Goal: Transaction & Acquisition: Purchase product/service

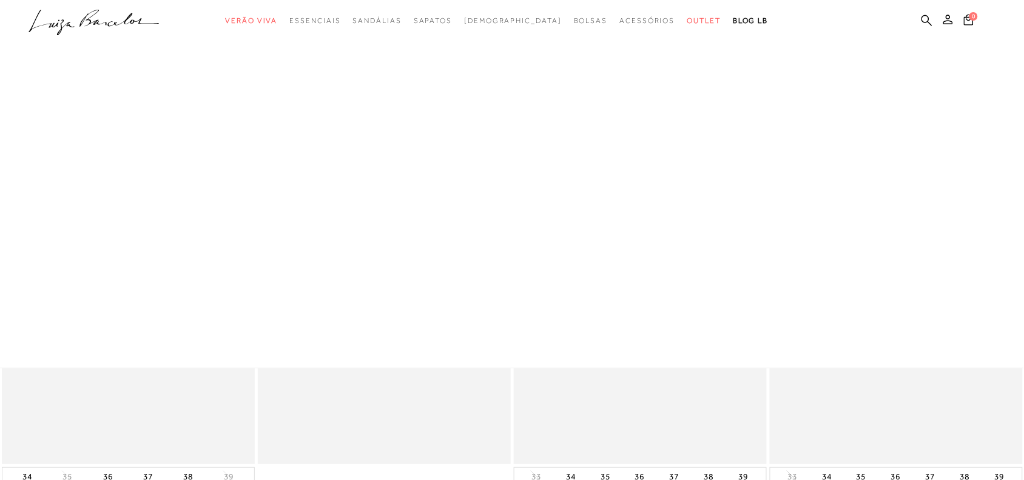
click at [687, 19] on span "Outlet" at bounding box center [704, 20] width 34 height 8
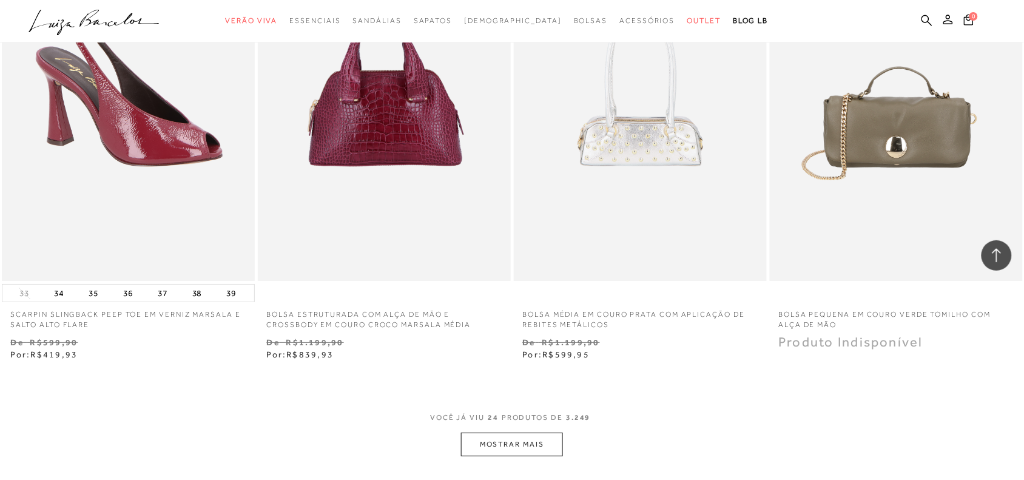
scroll to position [2551, 0]
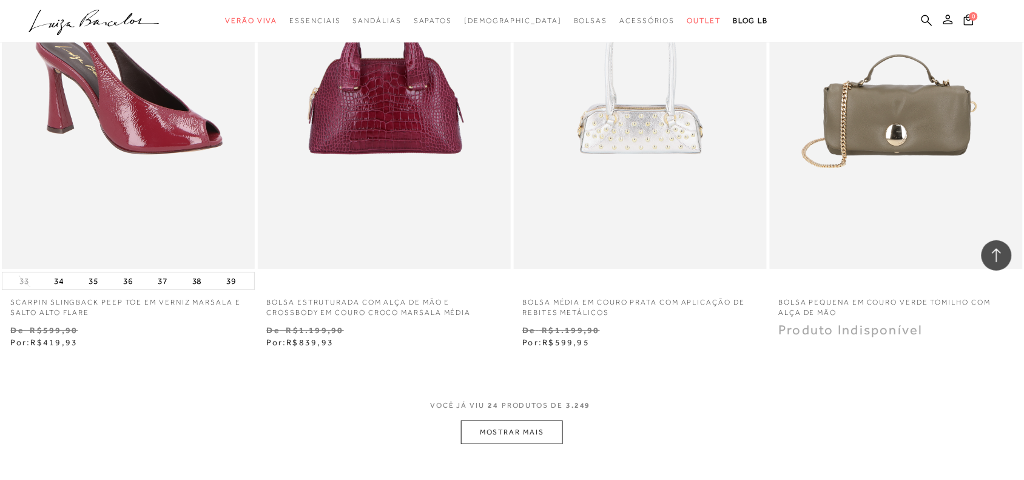
click at [502, 433] on button "MOSTRAR MAIS" at bounding box center [512, 432] width 102 height 24
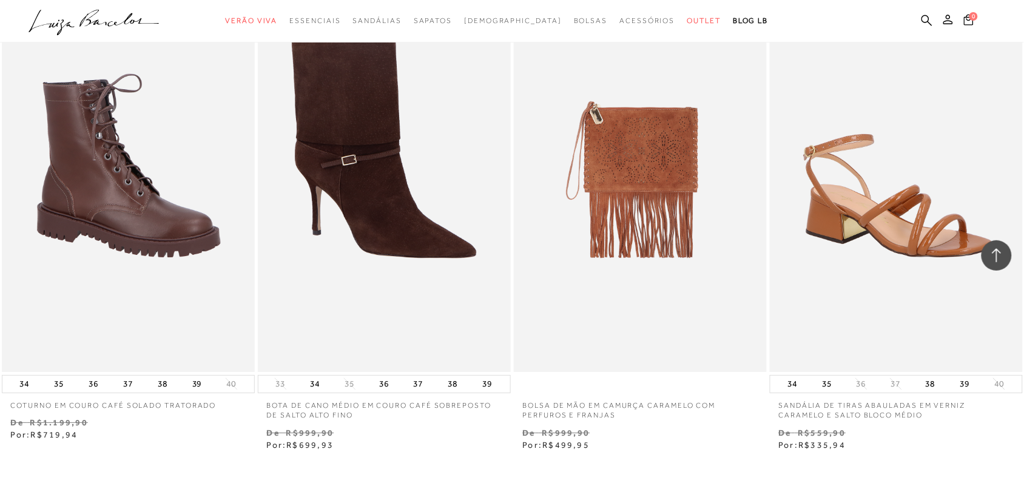
scroll to position [5393, 0]
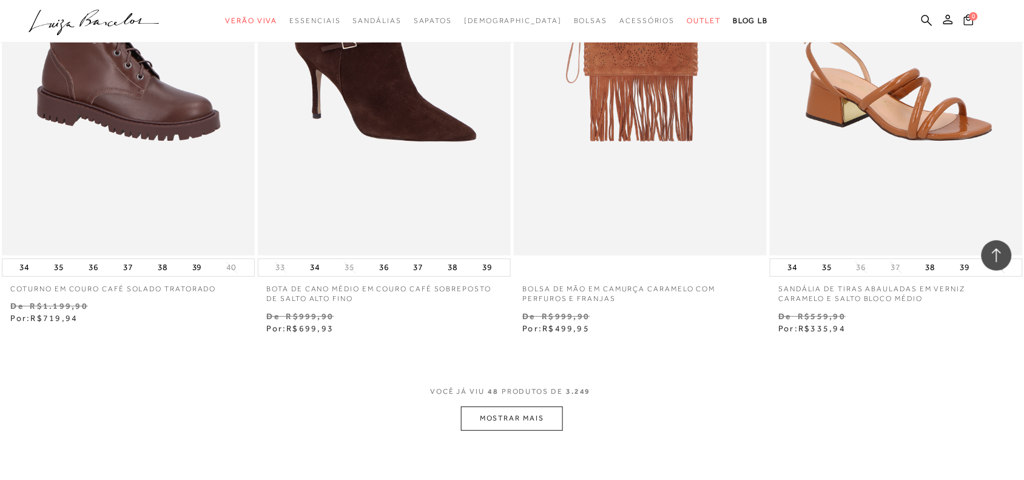
click at [519, 417] on button "MOSTRAR MAIS" at bounding box center [512, 419] width 102 height 24
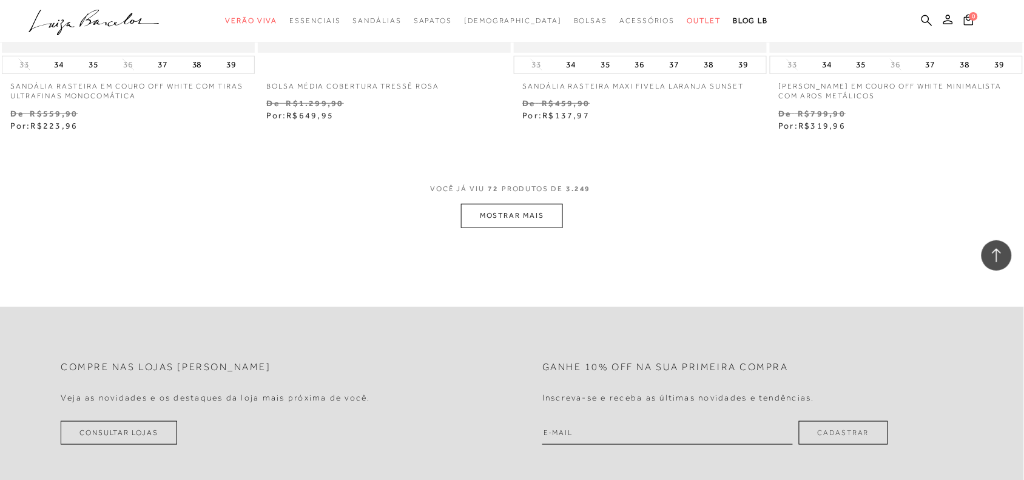
scroll to position [8453, 0]
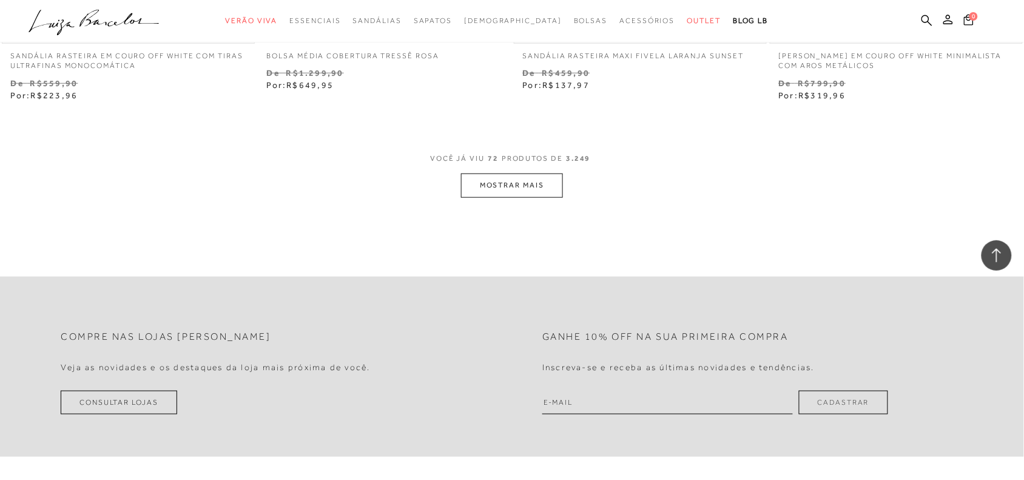
click at [532, 191] on button "MOSTRAR MAIS" at bounding box center [512, 186] width 102 height 24
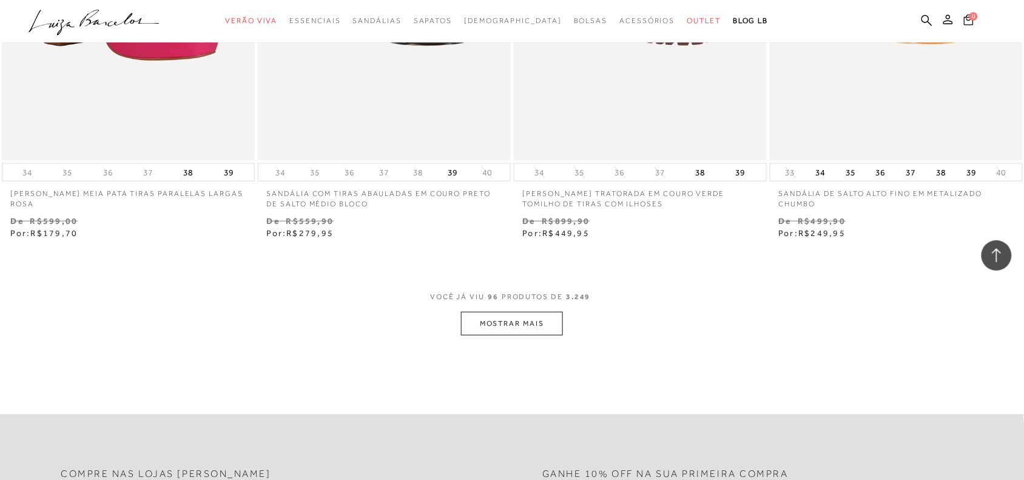
scroll to position [11244, 0]
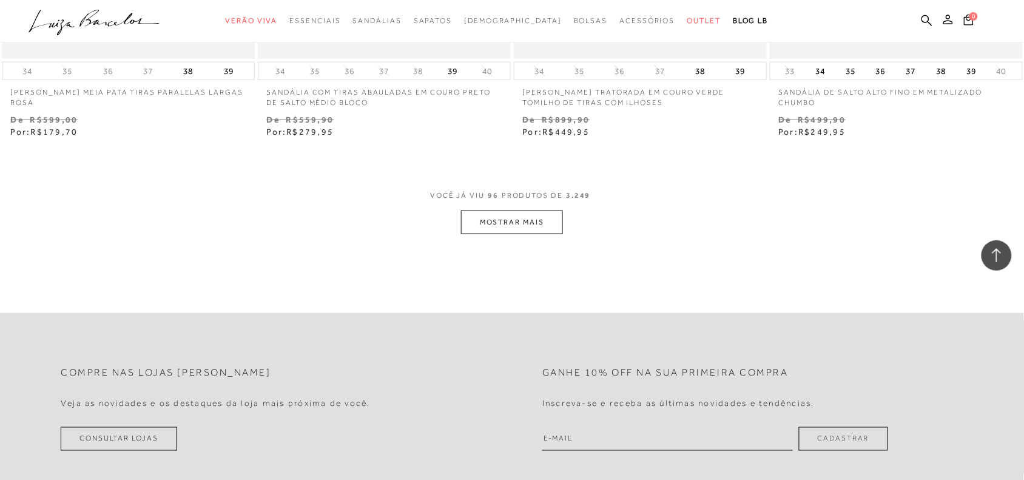
click at [507, 231] on button "MOSTRAR MAIS" at bounding box center [512, 223] width 102 height 24
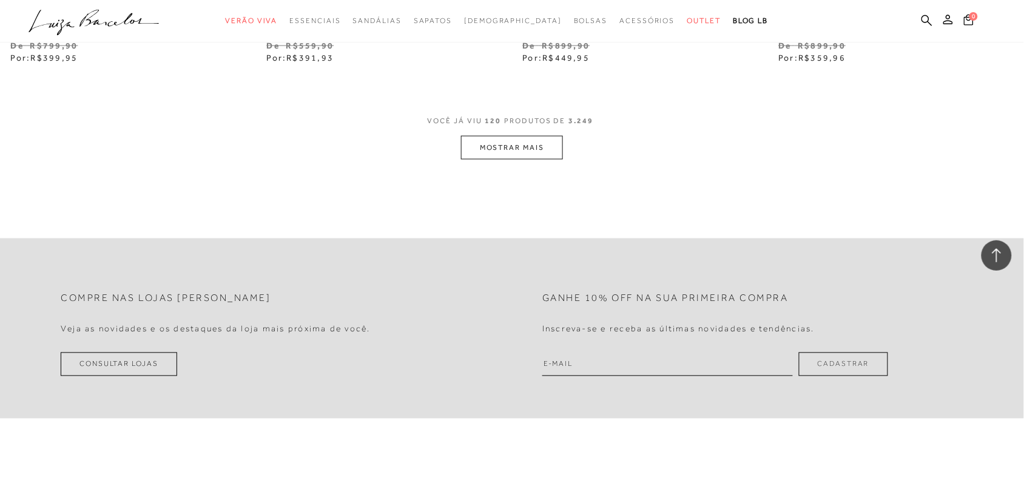
scroll to position [14177, 0]
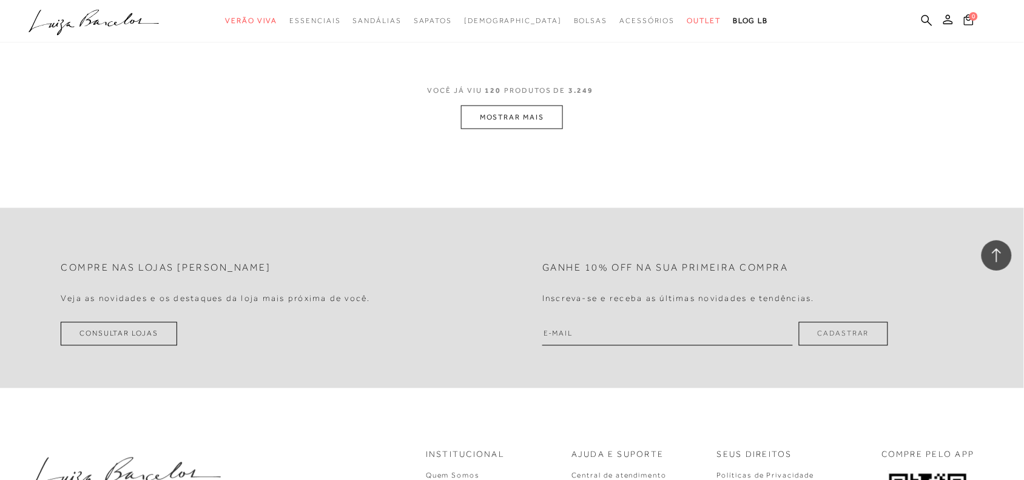
click at [515, 113] on button "MOSTRAR MAIS" at bounding box center [512, 118] width 102 height 24
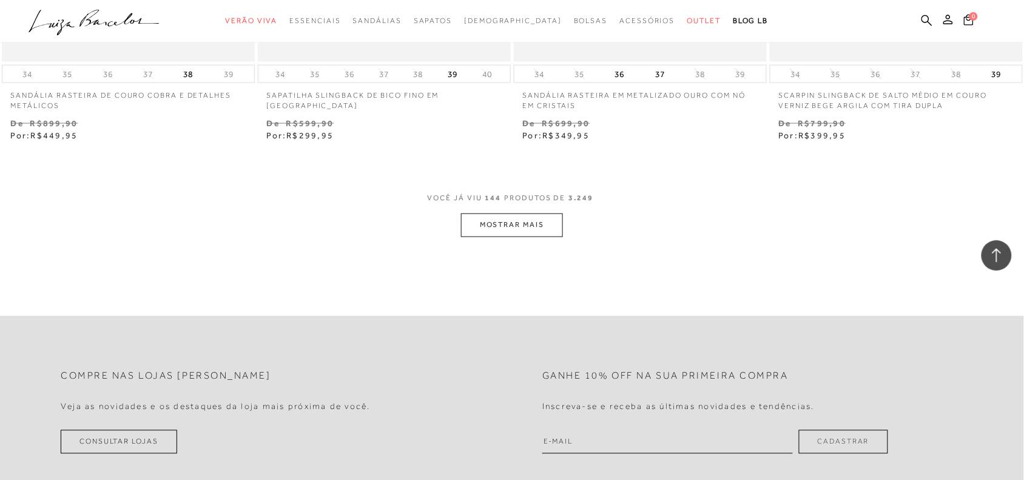
scroll to position [16936, 0]
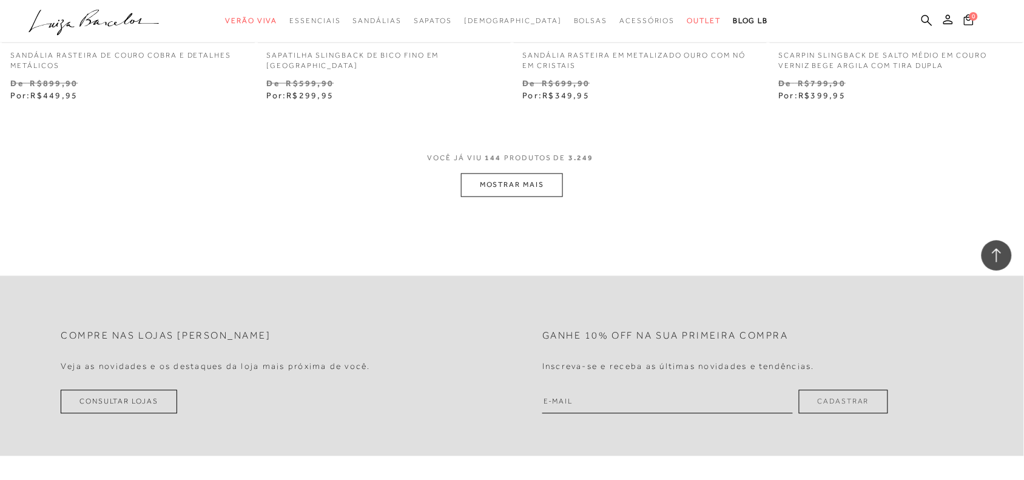
click at [468, 186] on button "MOSTRAR MAIS" at bounding box center [512, 186] width 102 height 24
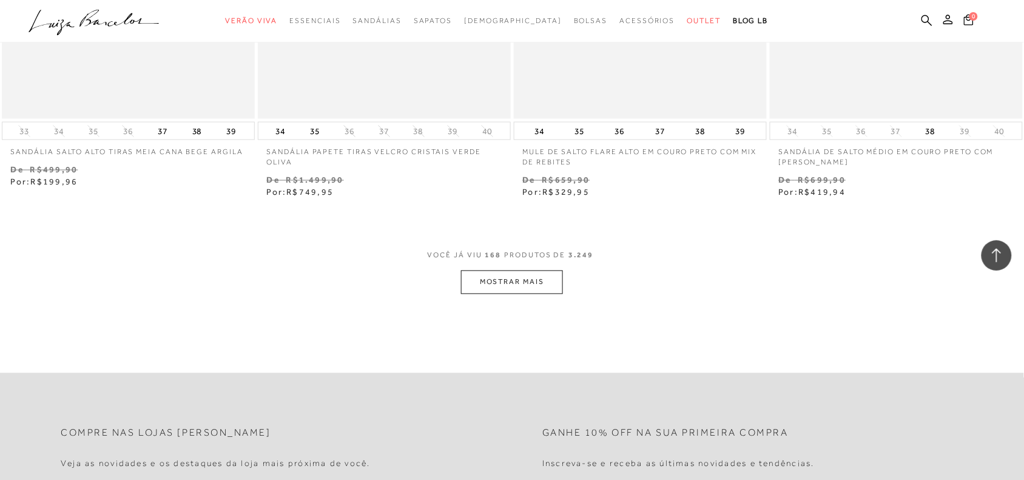
scroll to position [19677, 0]
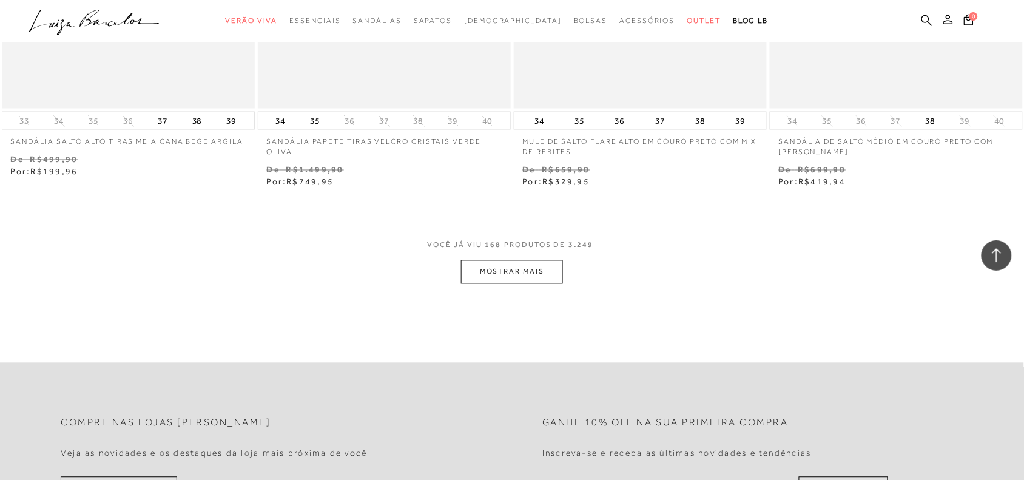
click at [510, 278] on button "MOSTRAR MAIS" at bounding box center [512, 272] width 102 height 24
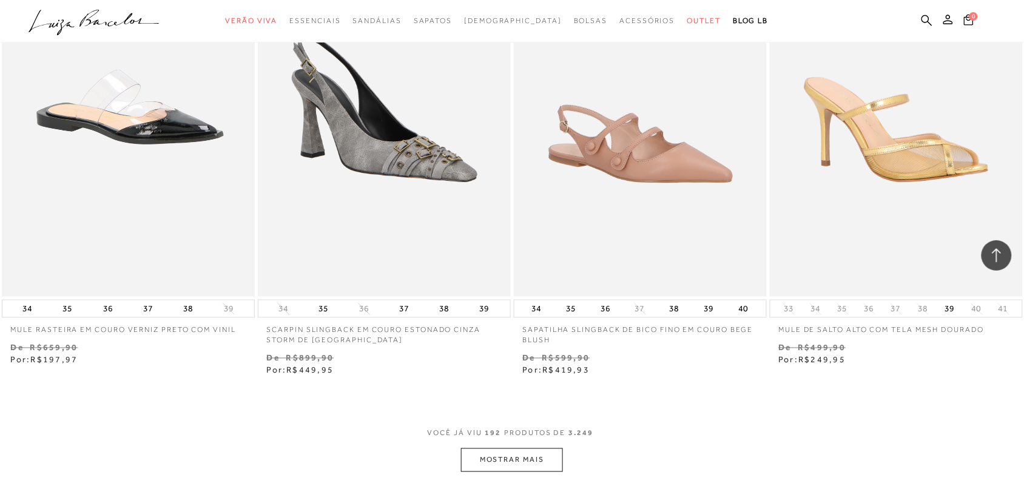
scroll to position [22477, 0]
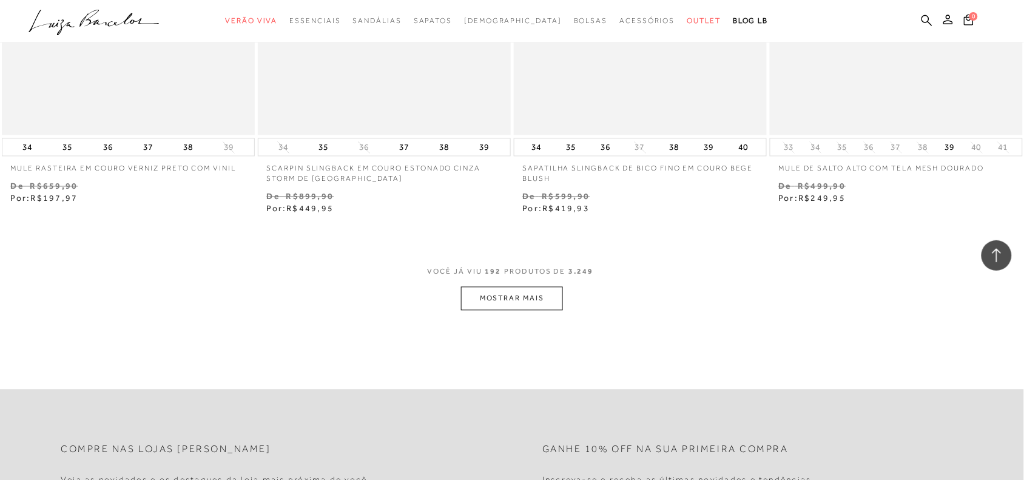
click at [502, 310] on button "MOSTRAR MAIS" at bounding box center [512, 299] width 102 height 24
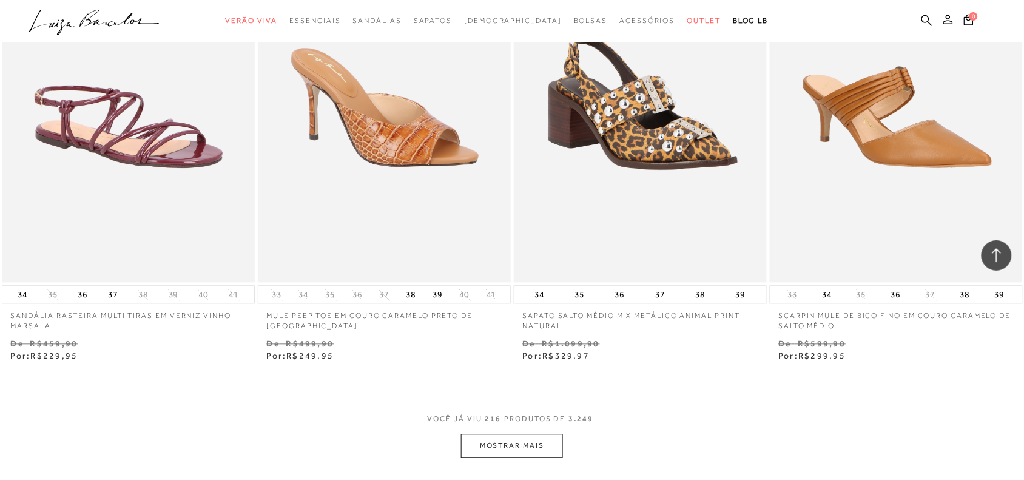
scroll to position [25329, 0]
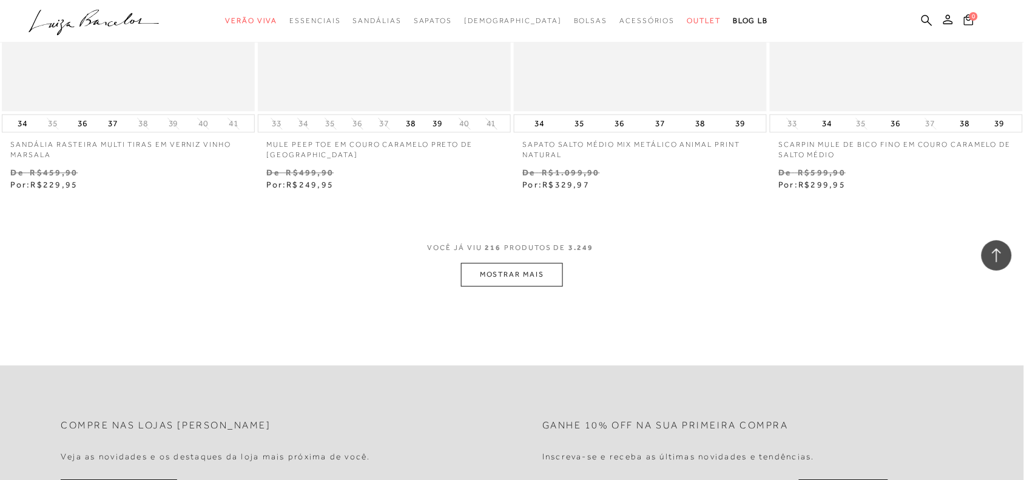
click at [522, 278] on button "MOSTRAR MAIS" at bounding box center [512, 275] width 102 height 24
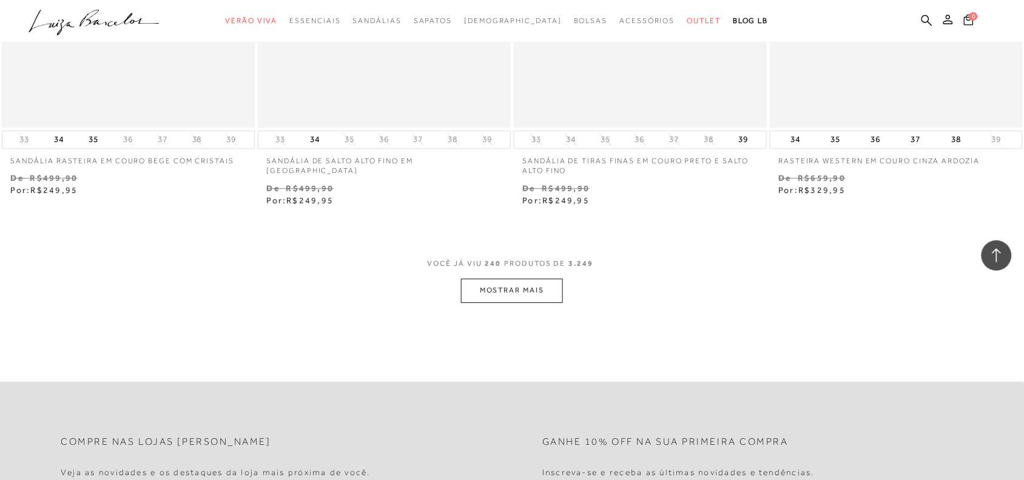
scroll to position [28181, 0]
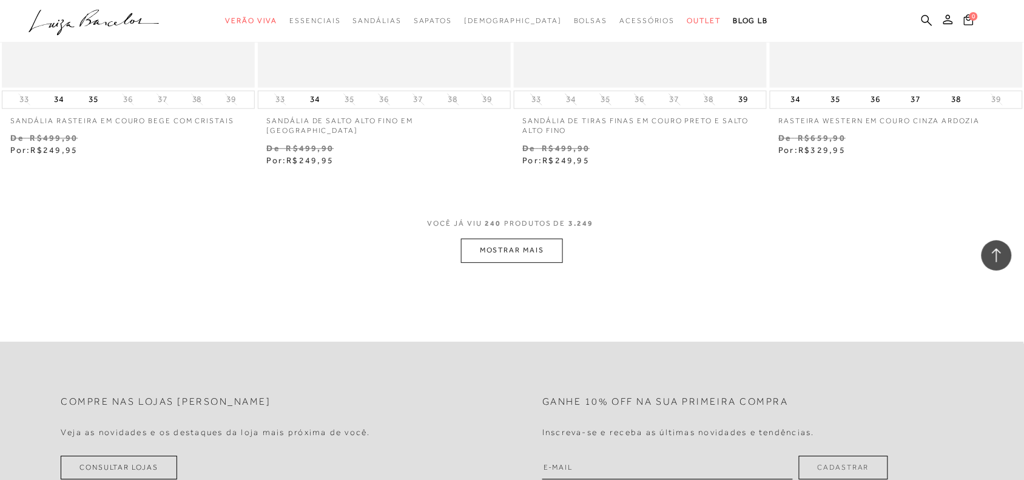
click at [514, 262] on button "MOSTRAR MAIS" at bounding box center [512, 250] width 102 height 24
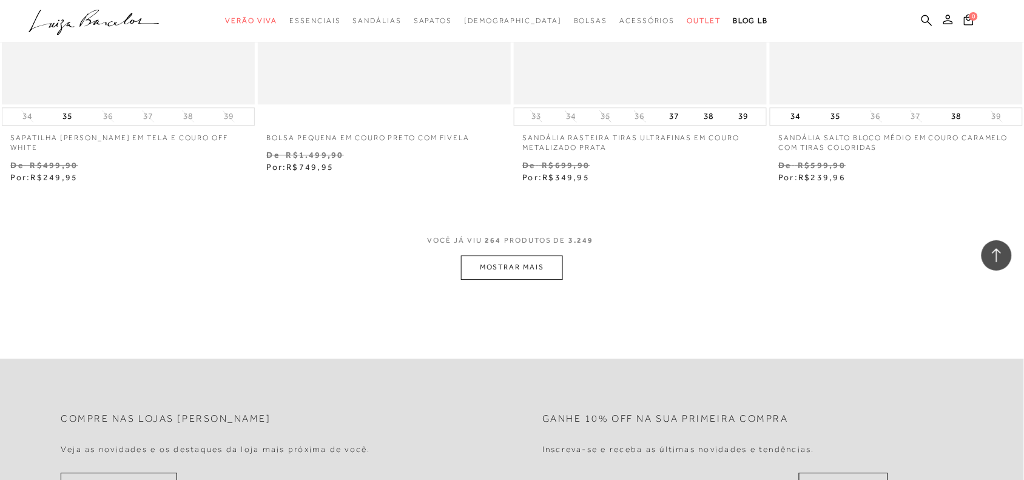
scroll to position [31052, 0]
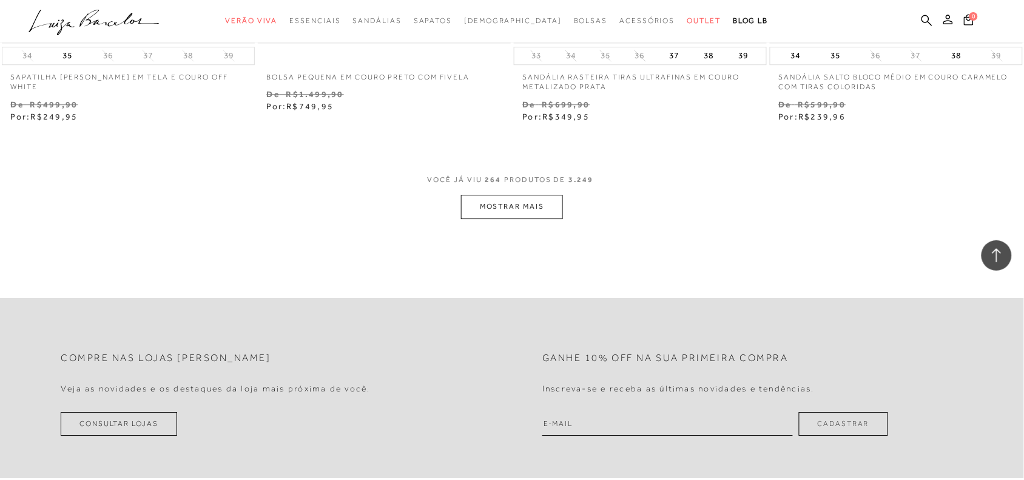
click at [527, 218] on button "MOSTRAR MAIS" at bounding box center [512, 207] width 102 height 24
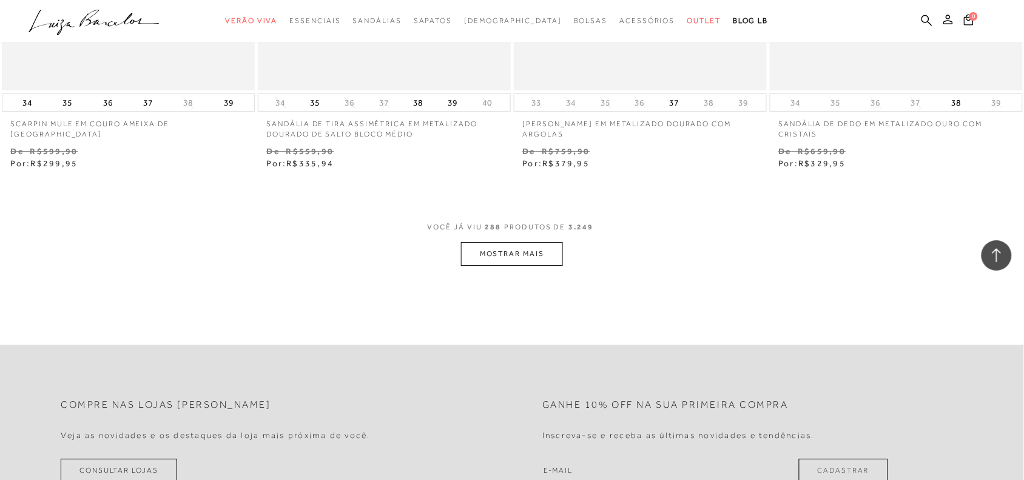
scroll to position [33903, 0]
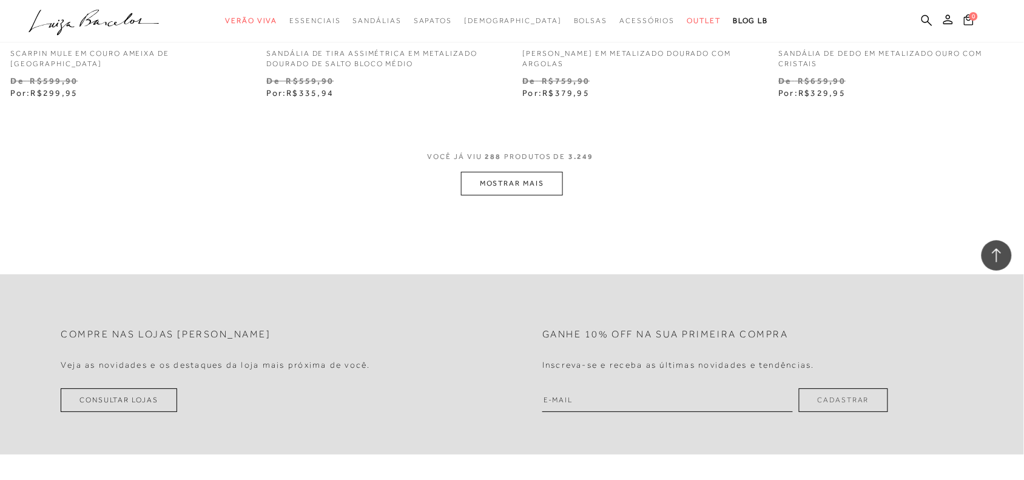
click at [515, 193] on button "MOSTRAR MAIS" at bounding box center [512, 184] width 102 height 24
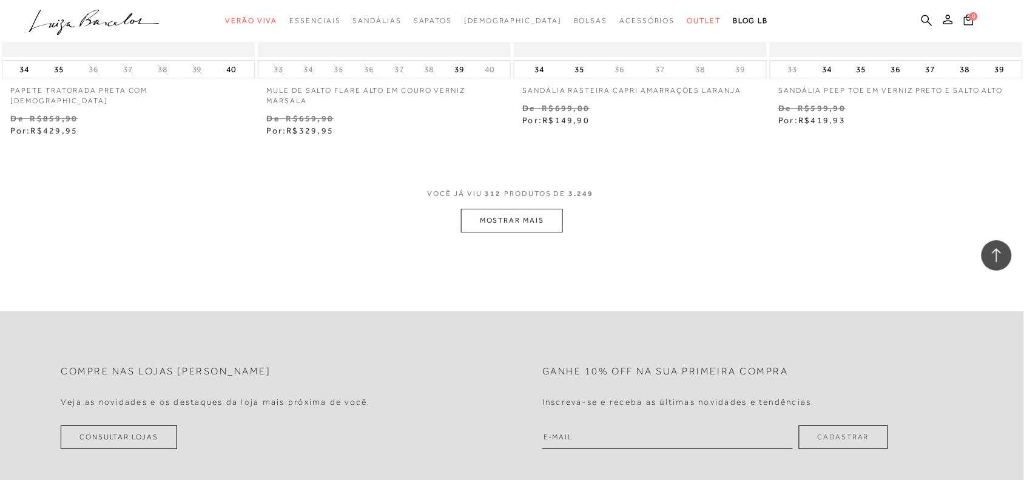
scroll to position [36724, 0]
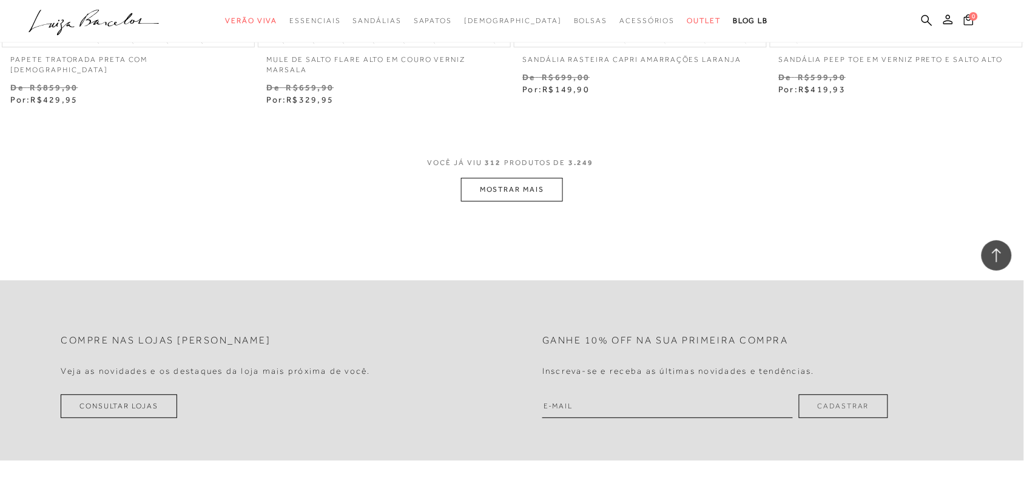
click at [527, 198] on button "MOSTRAR MAIS" at bounding box center [512, 190] width 102 height 24
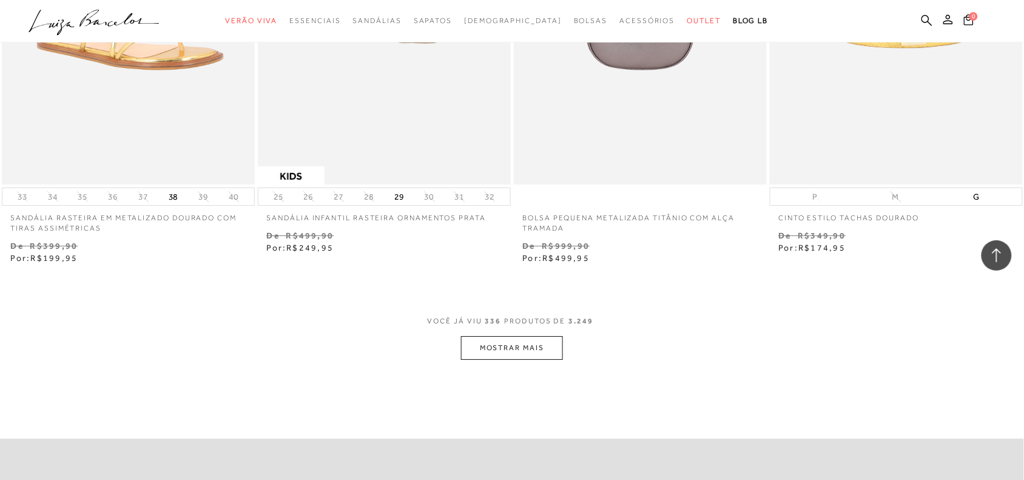
scroll to position [39433, 0]
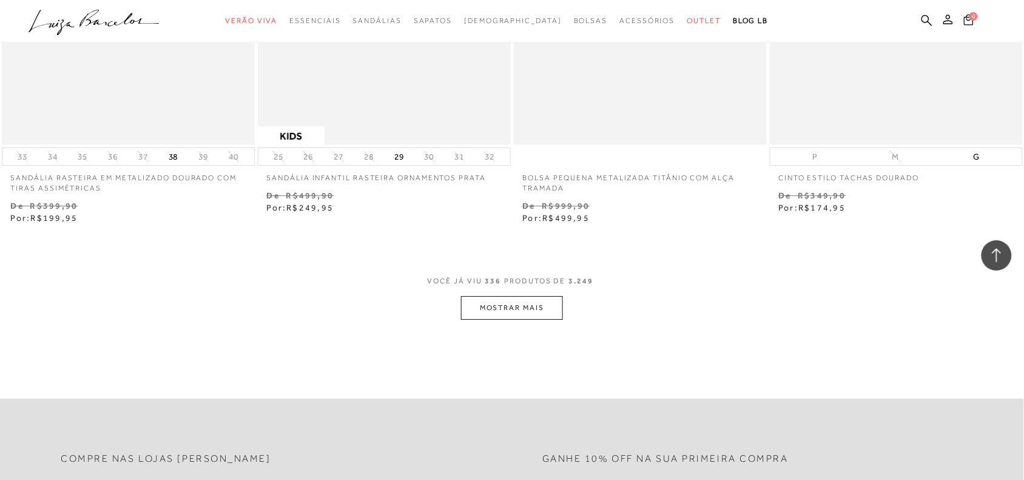
click at [525, 320] on button "MOSTRAR MAIS" at bounding box center [512, 308] width 102 height 24
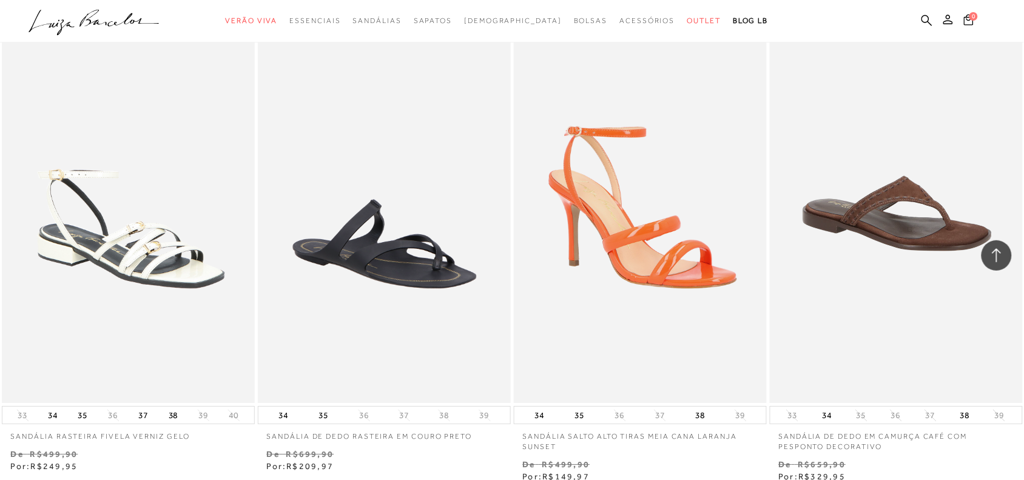
scroll to position [42164, 0]
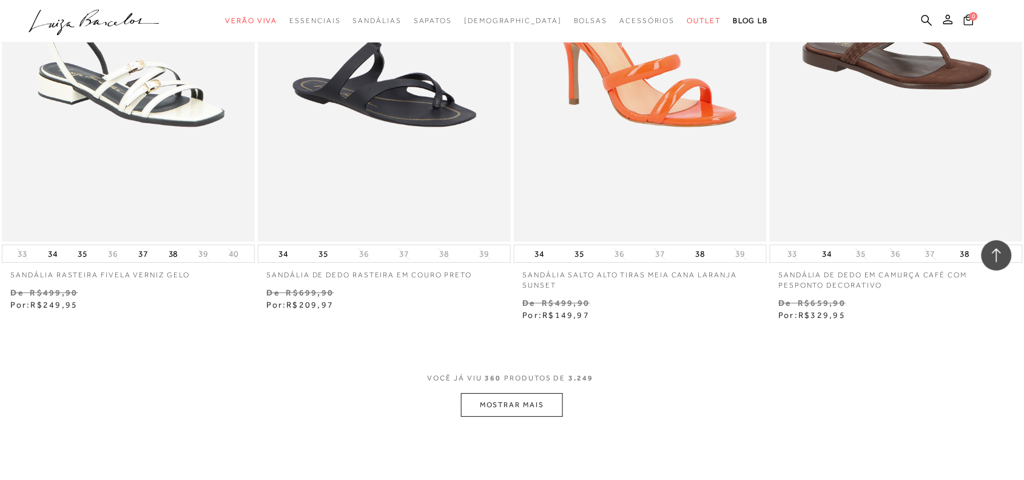
click at [501, 417] on button "MOSTRAR MAIS" at bounding box center [512, 405] width 102 height 24
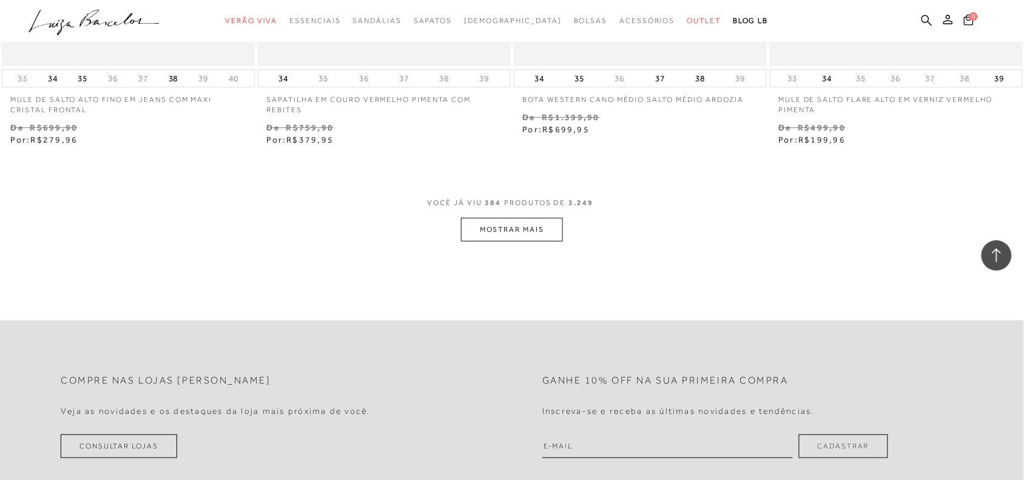
scroll to position [45176, 0]
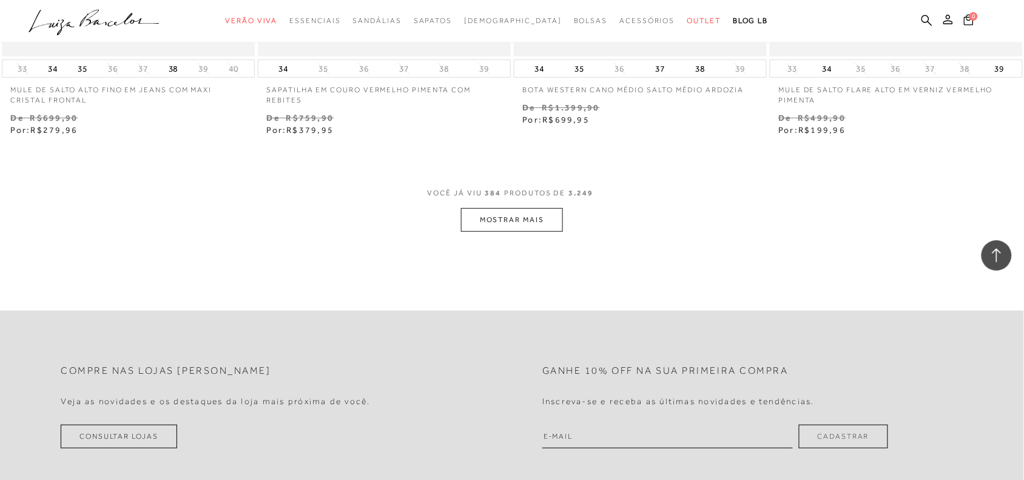
click at [536, 232] on button "MOSTRAR MAIS" at bounding box center [512, 220] width 102 height 24
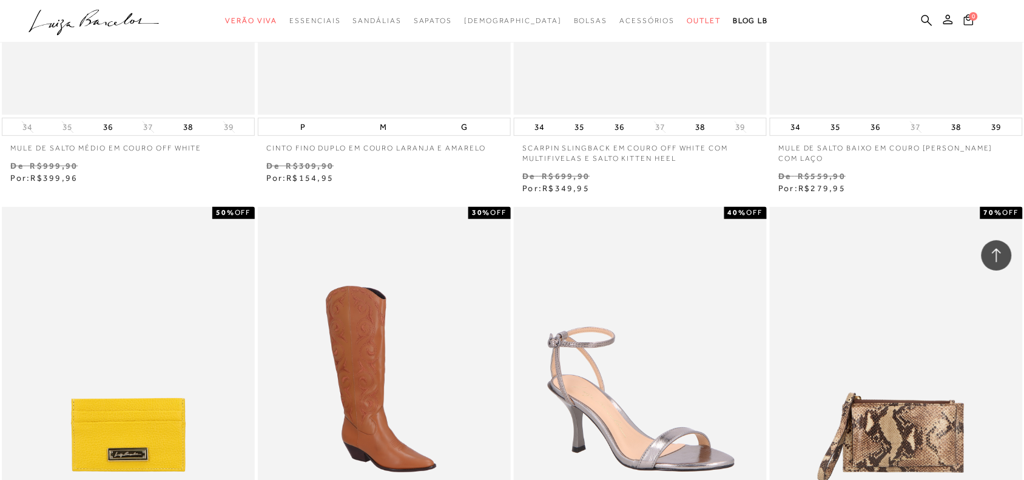
scroll to position [46612, 0]
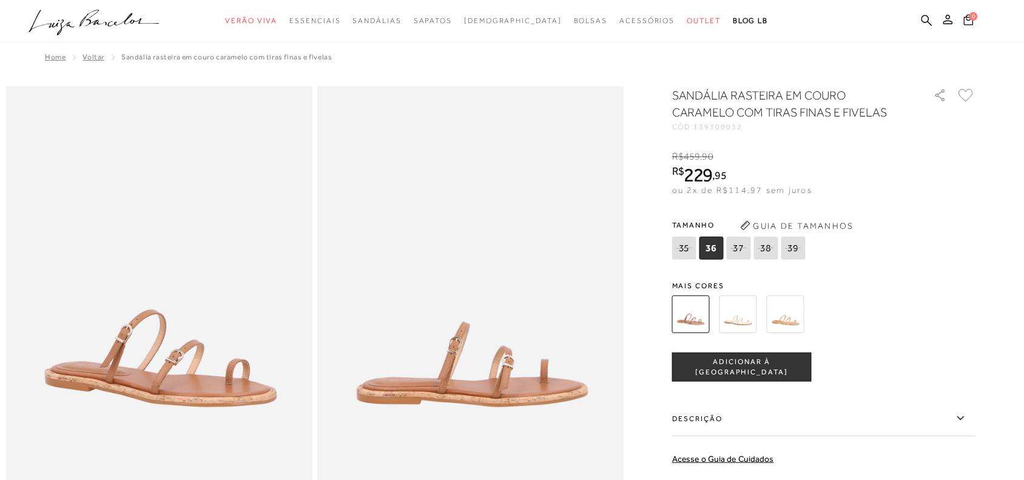
click at [742, 371] on span "ADICIONAR À SACOLA" at bounding box center [742, 367] width 138 height 21
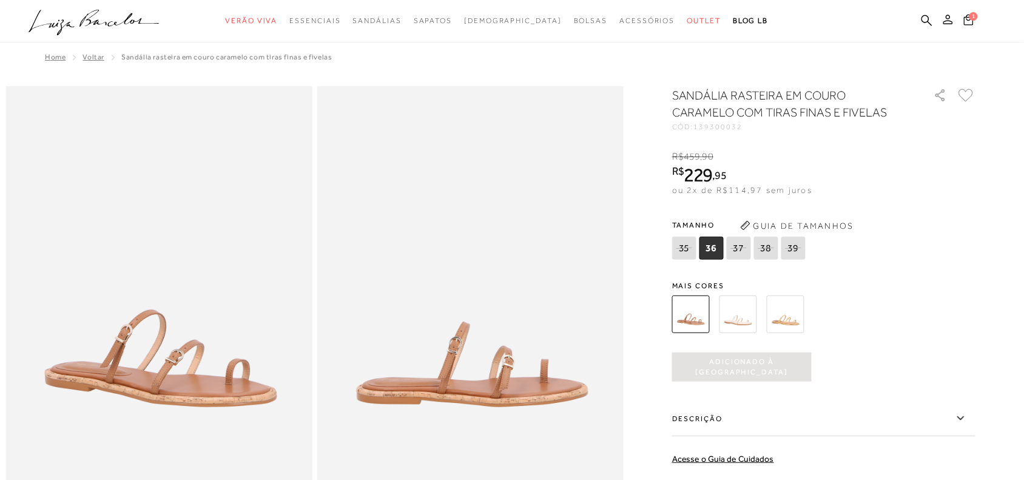
click at [951, 19] on icon at bounding box center [948, 20] width 10 height 10
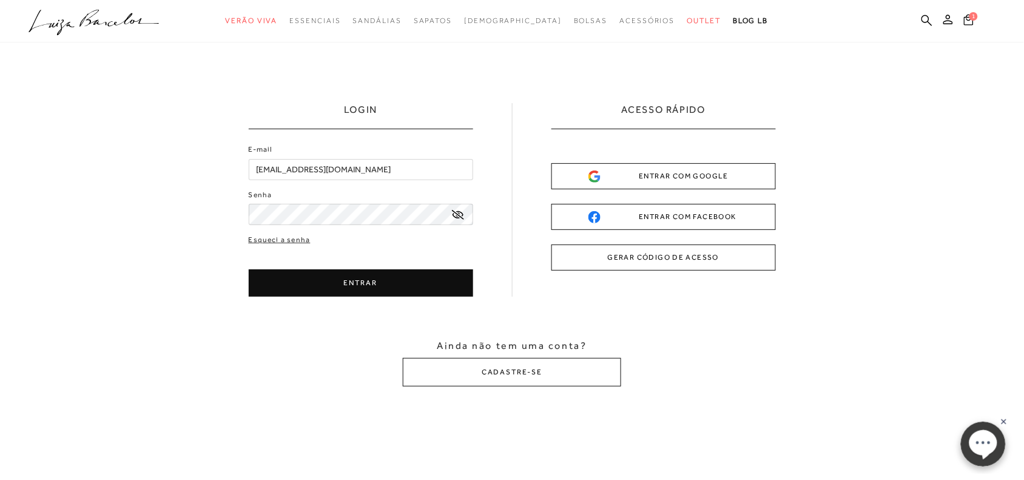
click at [366, 283] on button "ENTRAR" at bounding box center [361, 282] width 224 height 27
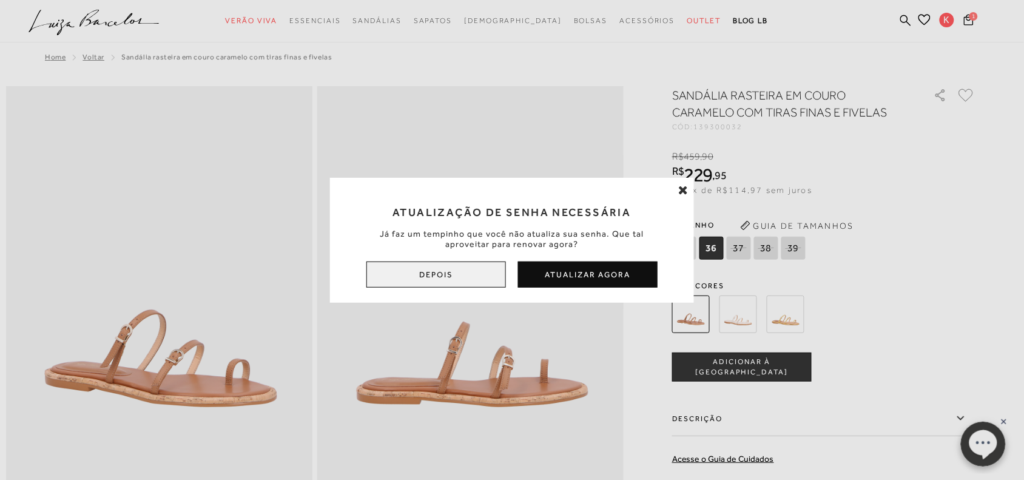
click at [478, 266] on button "Depois" at bounding box center [436, 275] width 140 height 26
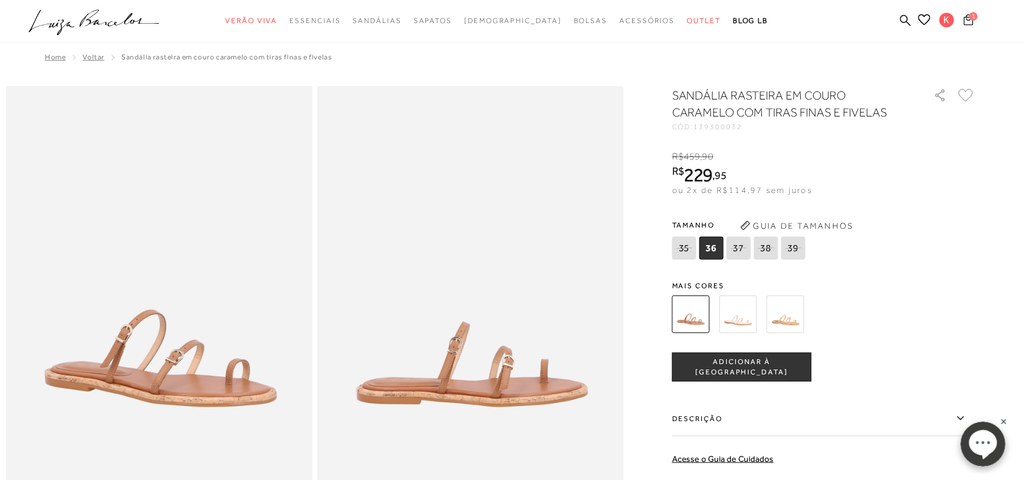
click at [965, 19] on icon at bounding box center [969, 19] width 10 height 11
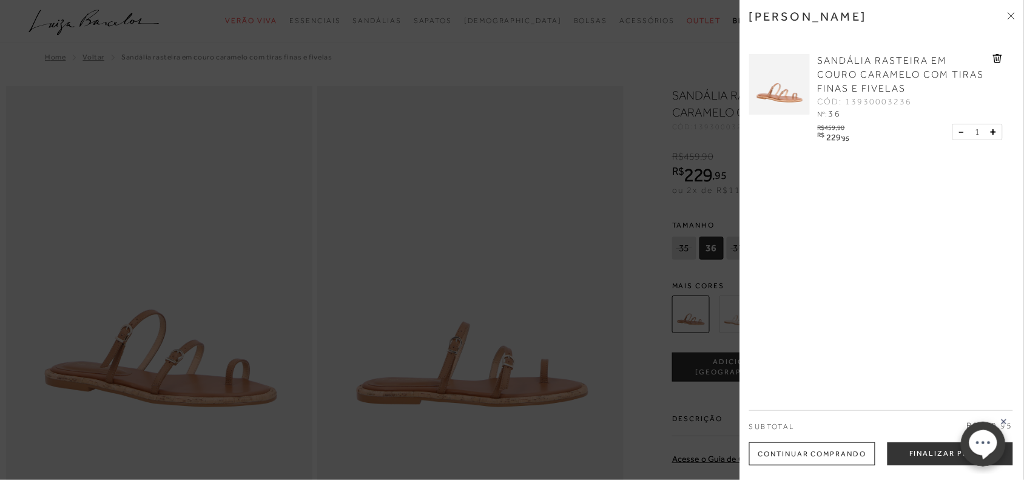
click at [608, 323] on div at bounding box center [512, 240] width 1024 height 480
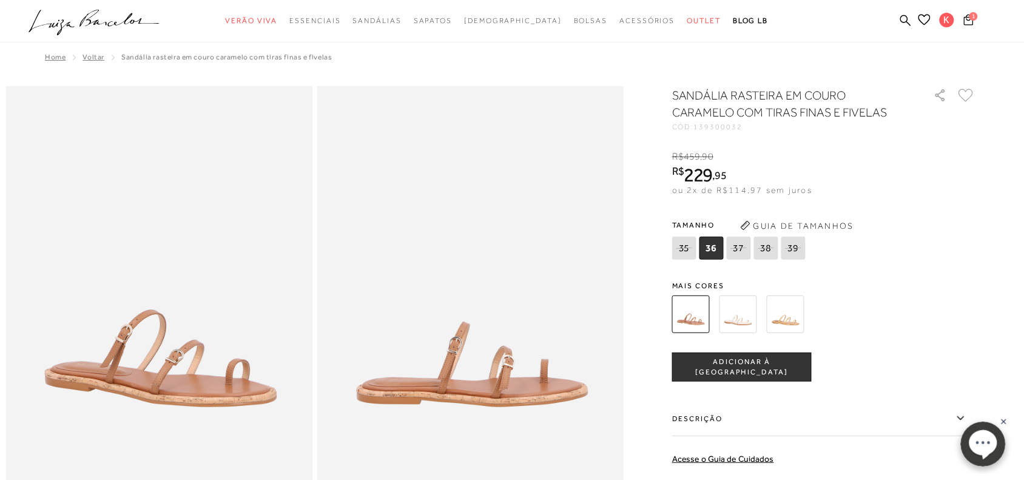
click at [113, 28] on icon ".a{fill-rule:evenodd;}" at bounding box center [94, 22] width 131 height 25
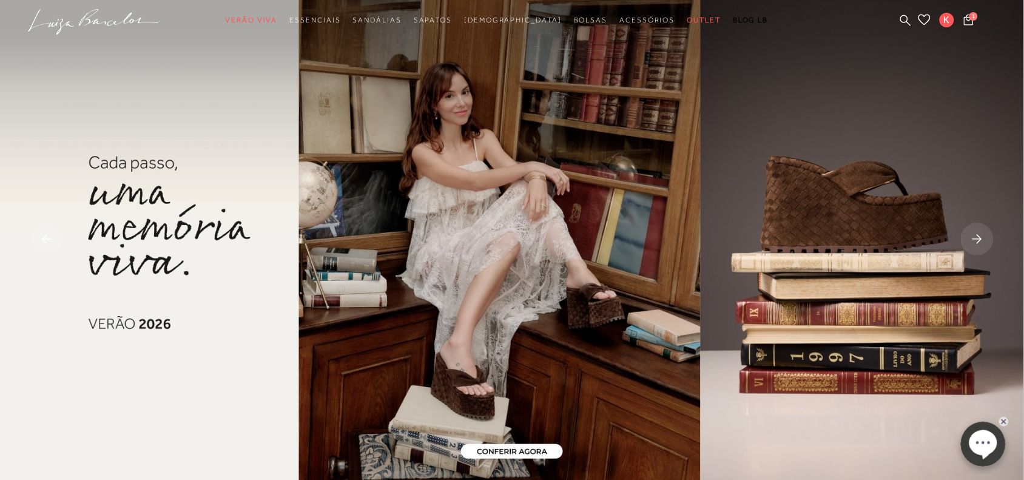
click at [479, 319] on img at bounding box center [512, 240] width 1024 height 481
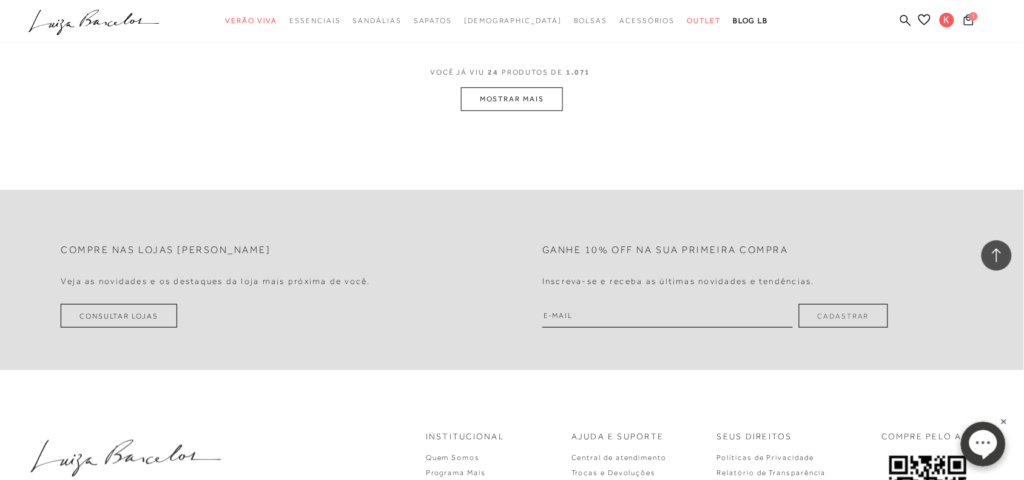
scroll to position [2852, 0]
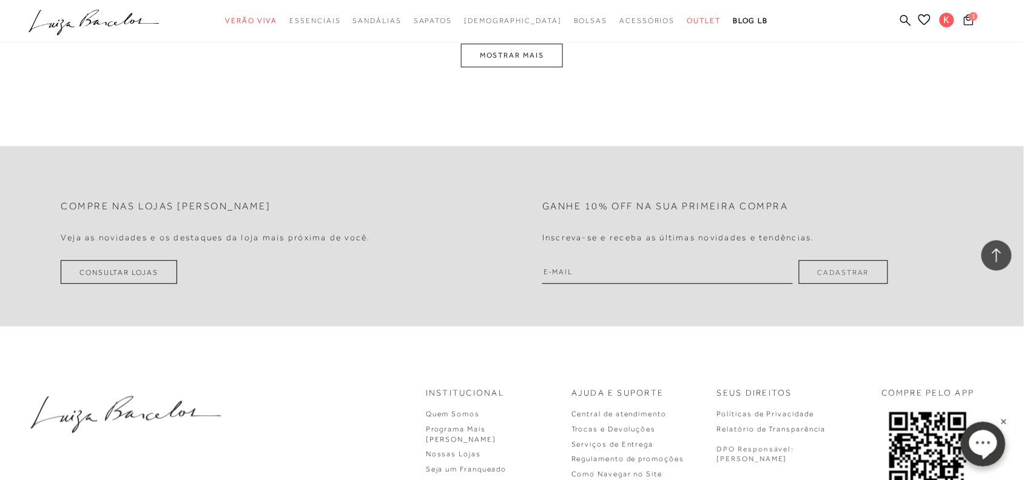
click at [518, 64] on button "MOSTRAR MAIS" at bounding box center [512, 56] width 102 height 24
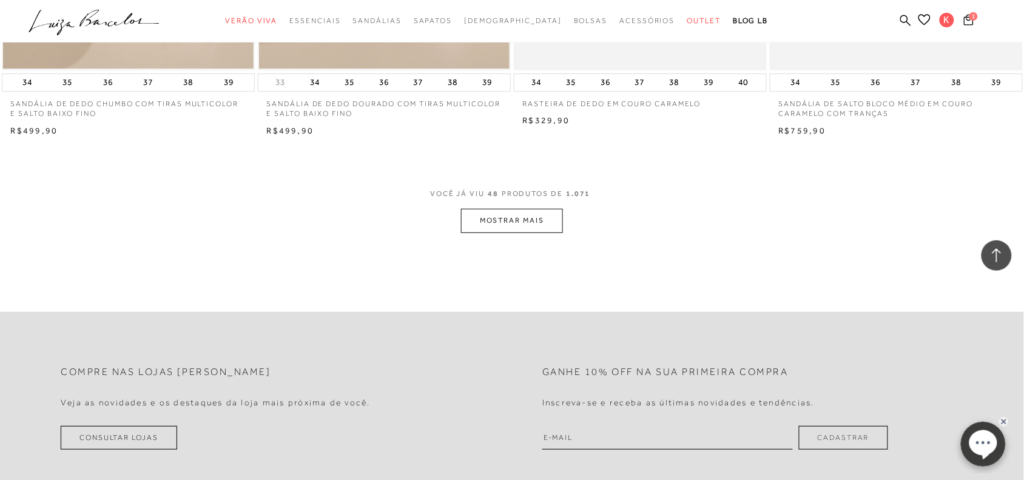
scroll to position [5449, 0]
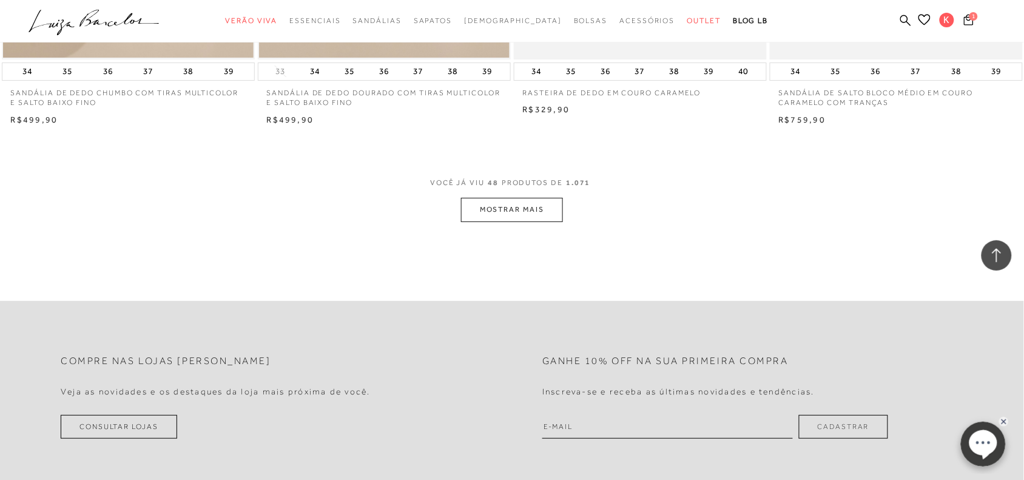
click at [529, 216] on button "MOSTRAR MAIS" at bounding box center [512, 210] width 102 height 24
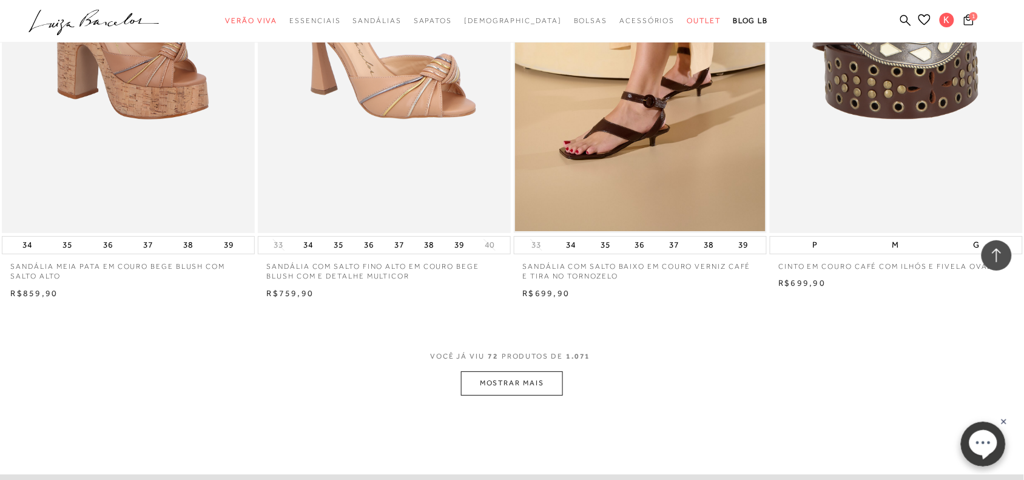
scroll to position [8087, 0]
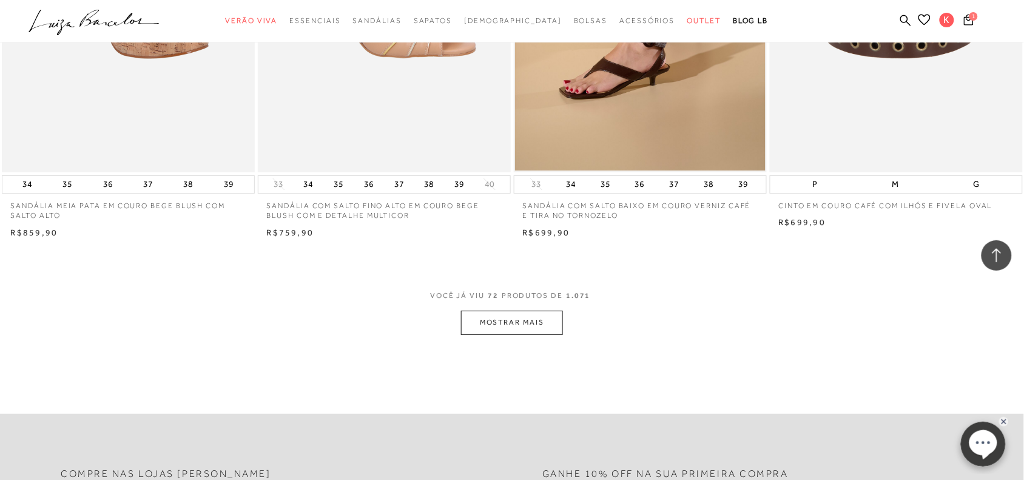
click at [511, 325] on button "MOSTRAR MAIS" at bounding box center [512, 323] width 102 height 24
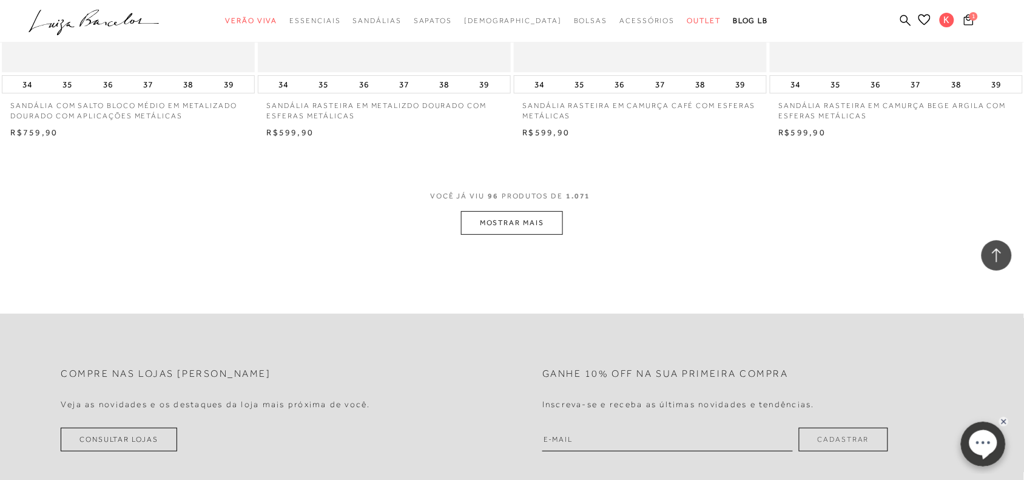
scroll to position [10998, 0]
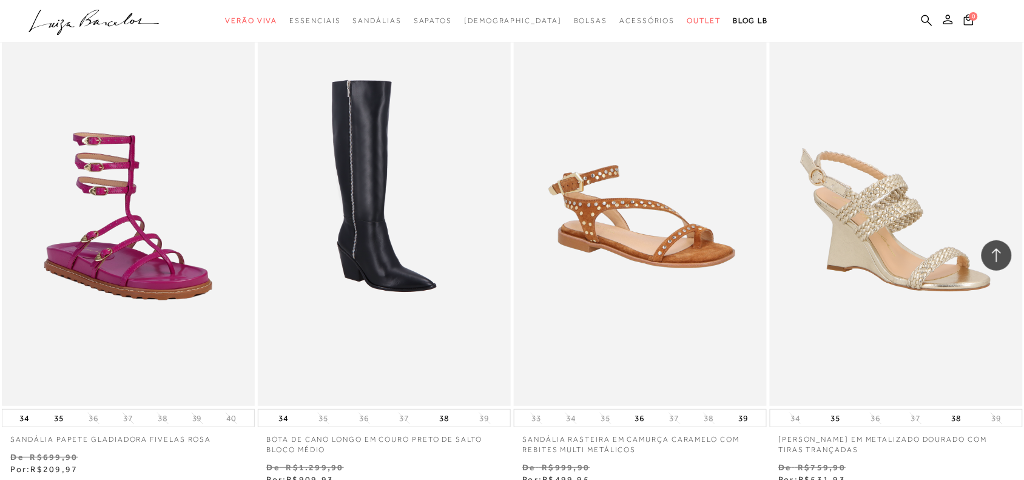
scroll to position [47684, 0]
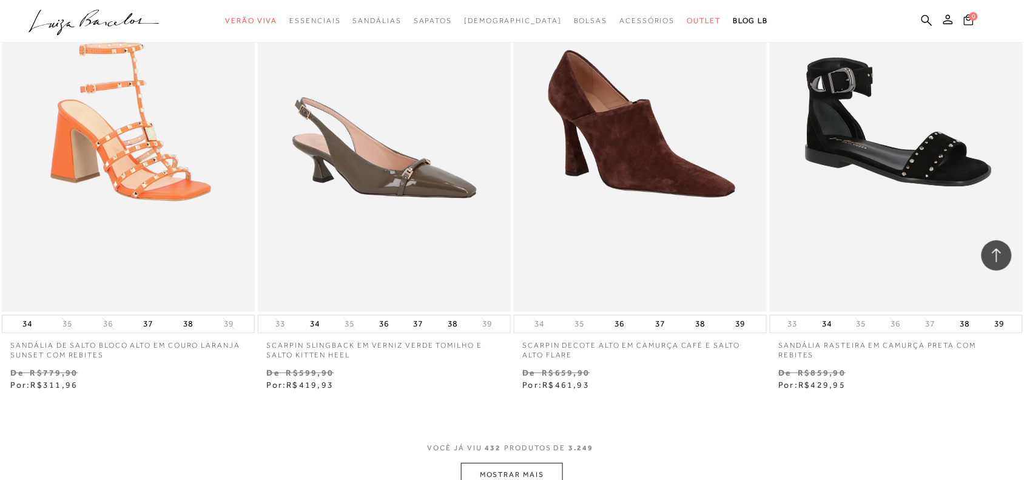
scroll to position [50798, 0]
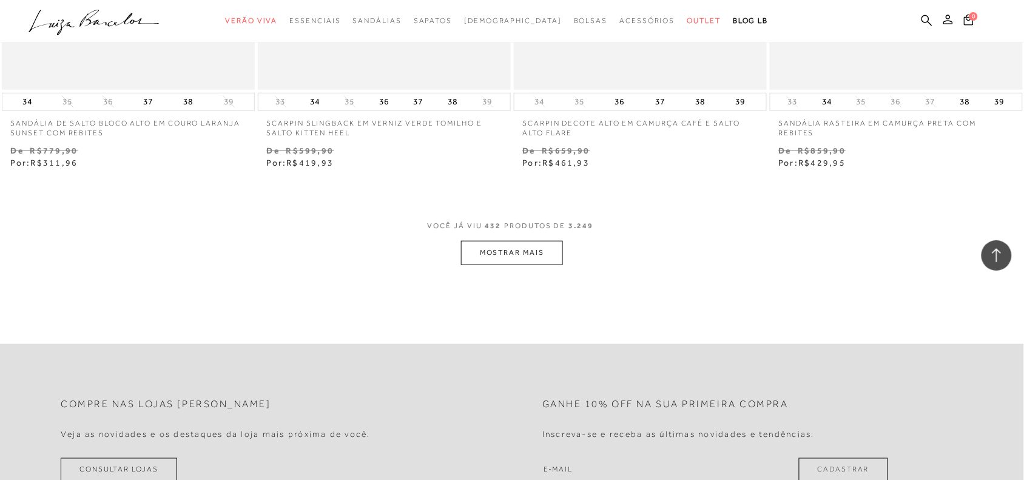
click at [499, 265] on button "MOSTRAR MAIS" at bounding box center [512, 253] width 102 height 24
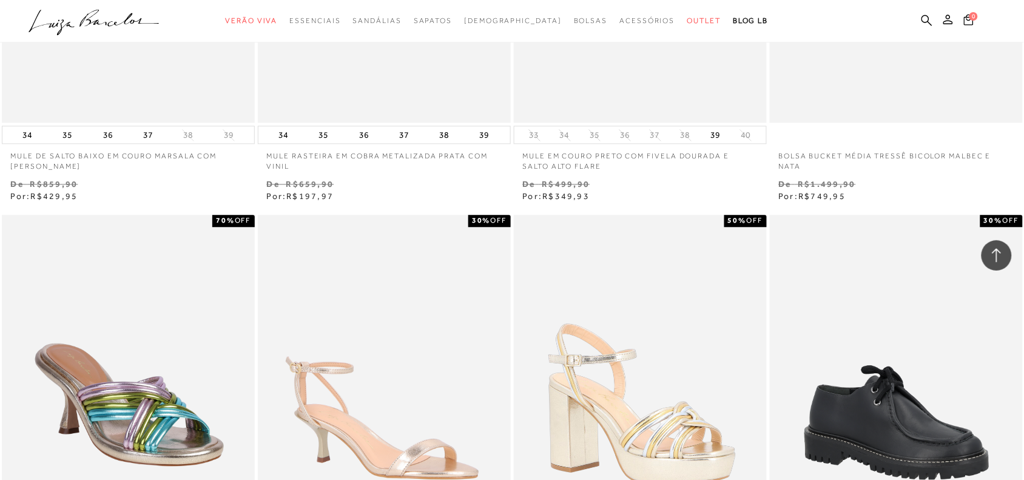
scroll to position [52721, 0]
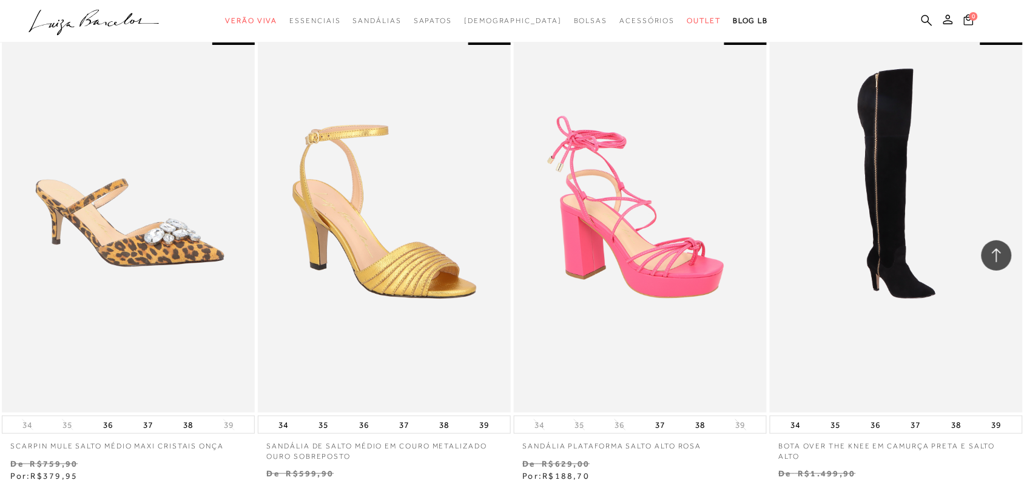
scroll to position [56544, 0]
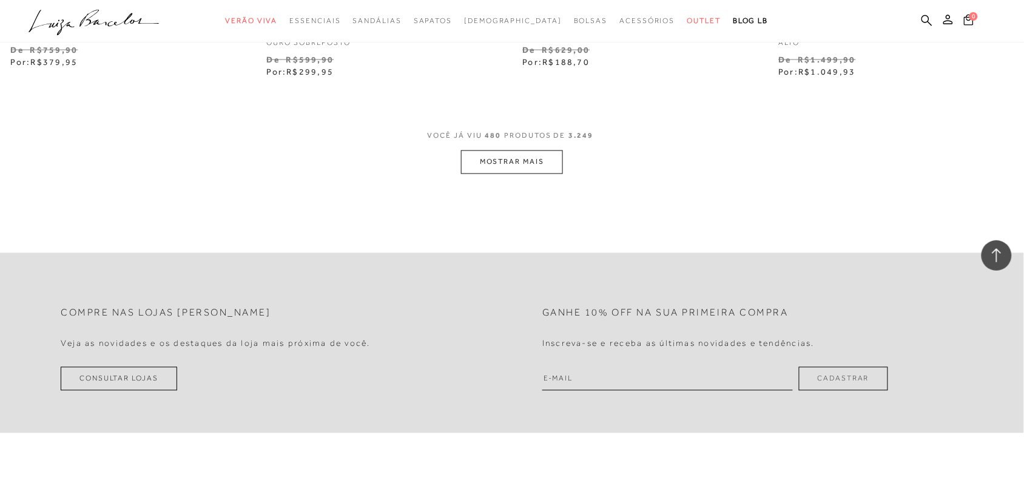
click at [514, 174] on button "MOSTRAR MAIS" at bounding box center [512, 162] width 102 height 24
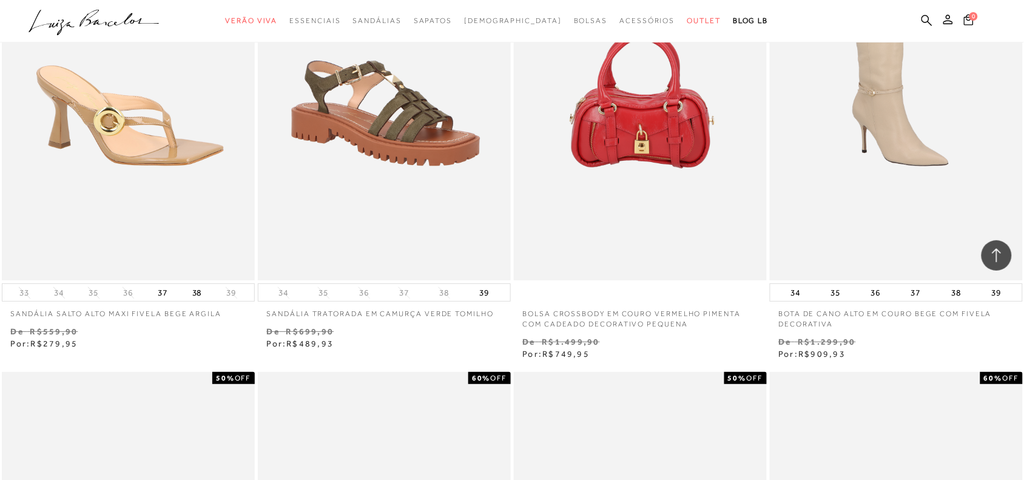
scroll to position [58972, 0]
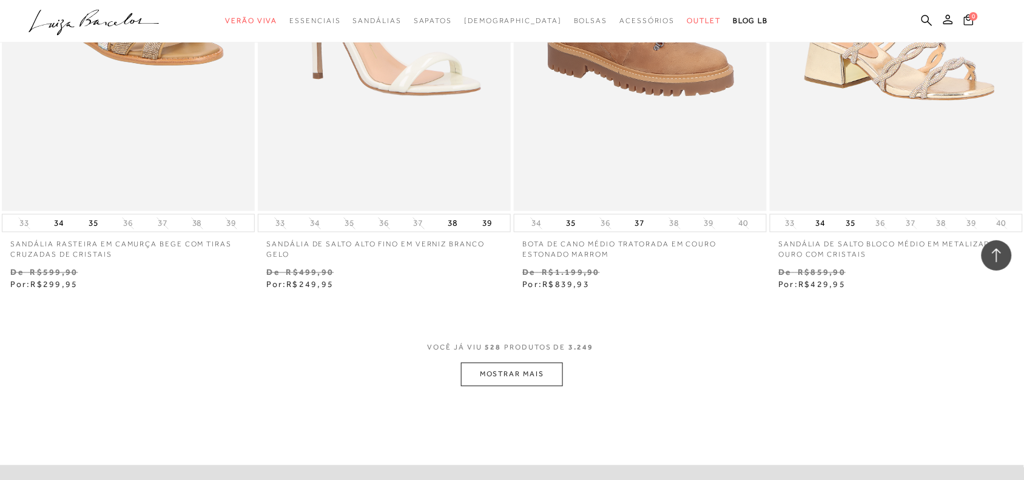
scroll to position [62006, 0]
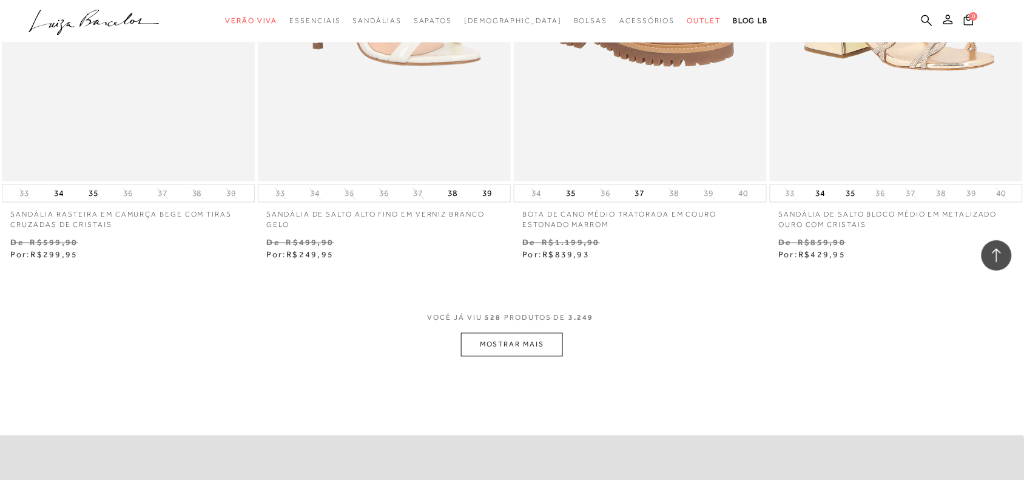
click at [507, 357] on button "MOSTRAR MAIS" at bounding box center [512, 345] width 102 height 24
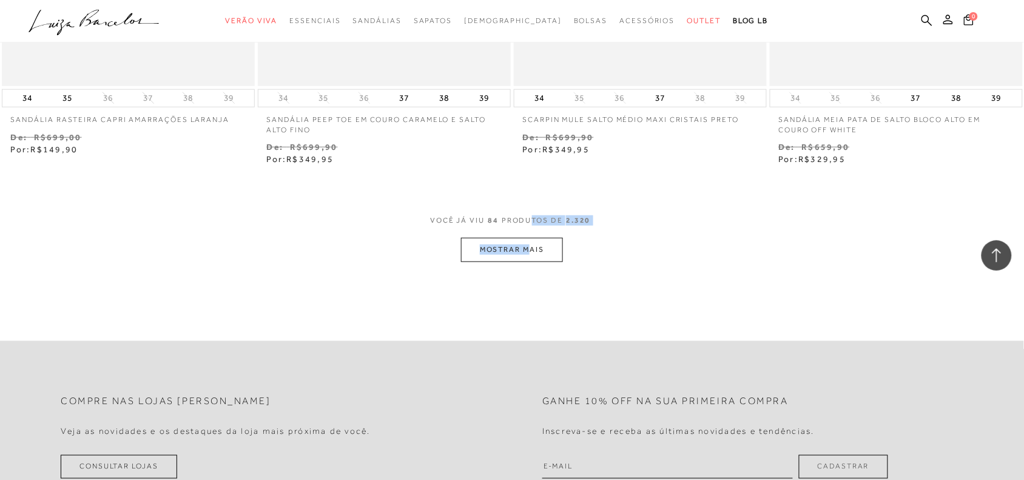
scroll to position [9827, 0]
click at [557, 262] on button "MOSTRAR MAIS" at bounding box center [512, 250] width 102 height 24
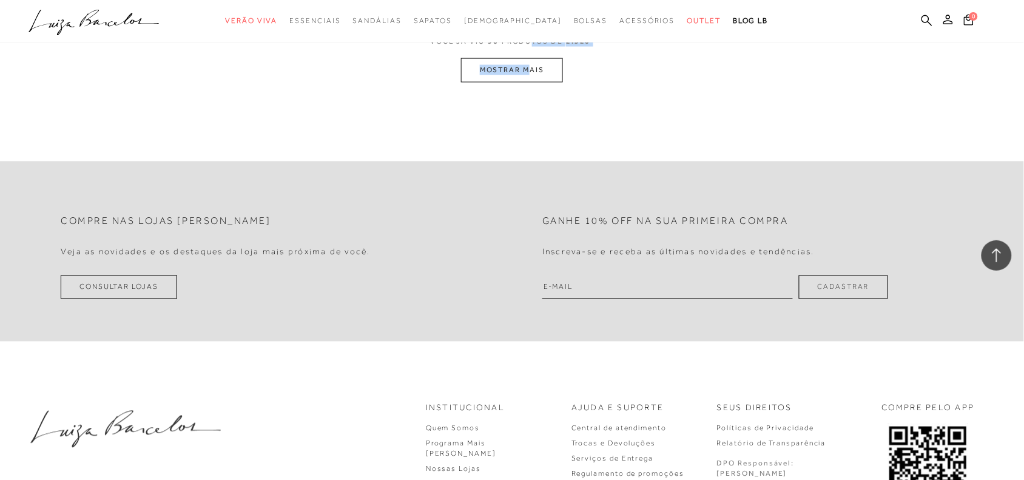
scroll to position [11441, 0]
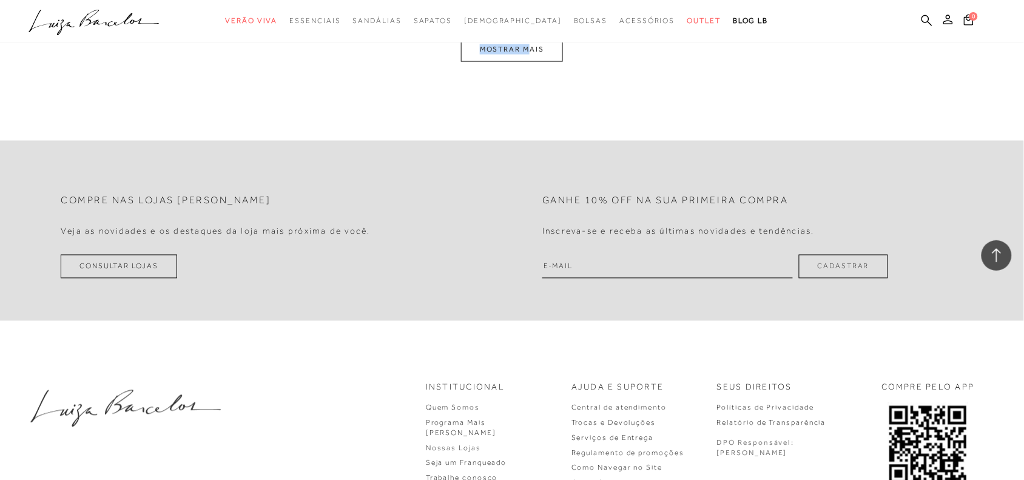
click at [544, 58] on button "MOSTRAR MAIS" at bounding box center [512, 50] width 102 height 24
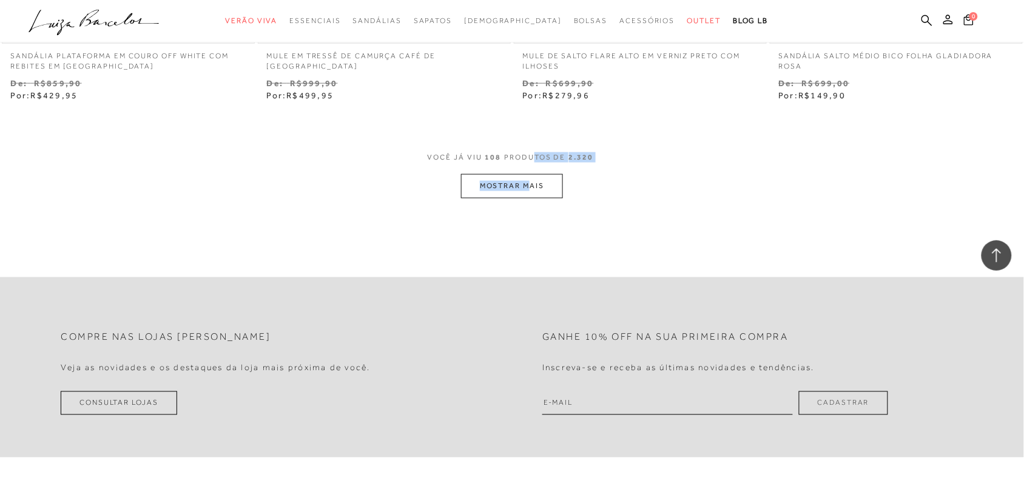
scroll to position [12856, 0]
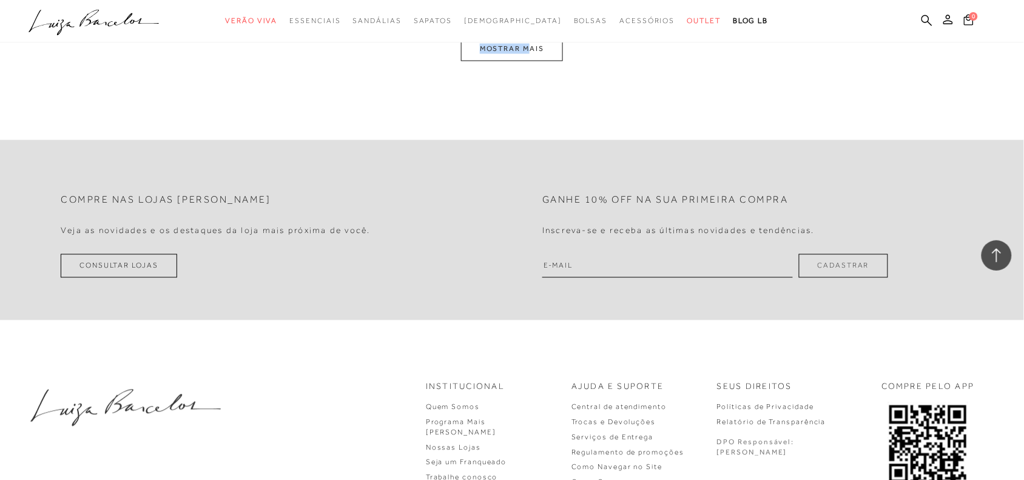
click at [535, 55] on button "MOSTRAR MAIS" at bounding box center [512, 49] width 102 height 24
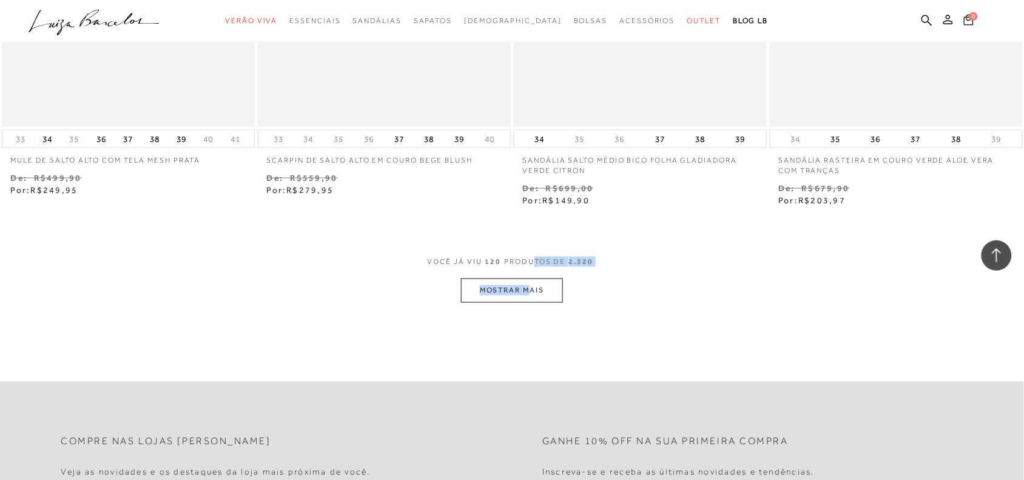
scroll to position [14007, 0]
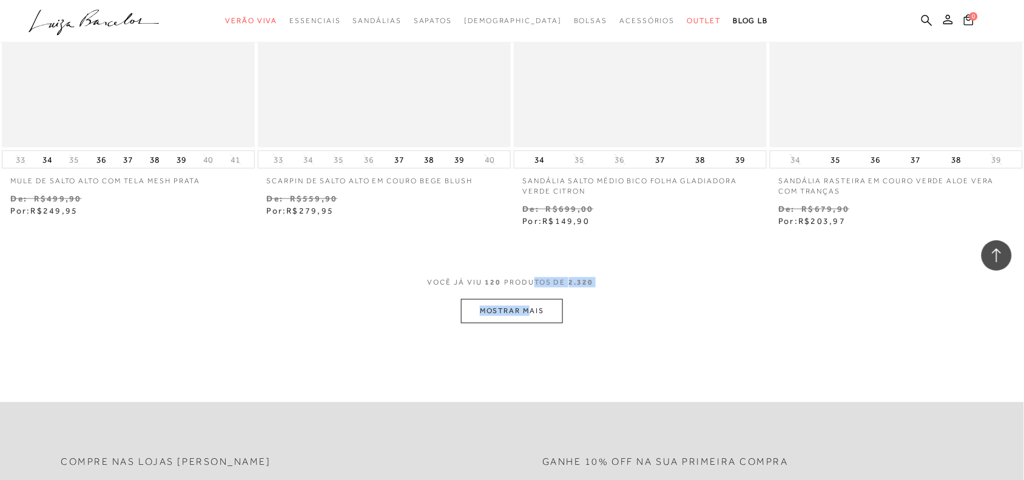
click at [501, 314] on button "MOSTRAR MAIS" at bounding box center [512, 311] width 102 height 24
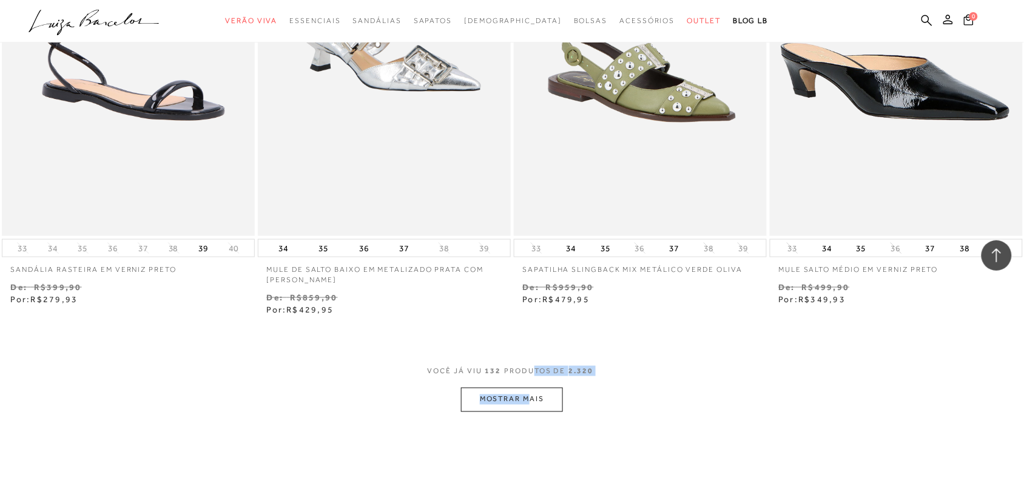
scroll to position [15433, 0]
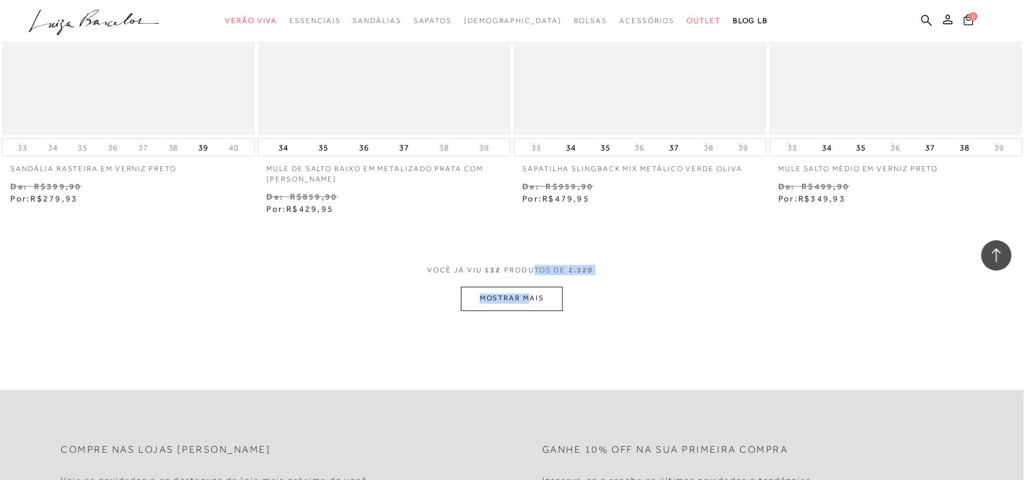
click at [543, 303] on button "MOSTRAR MAIS" at bounding box center [512, 299] width 102 height 24
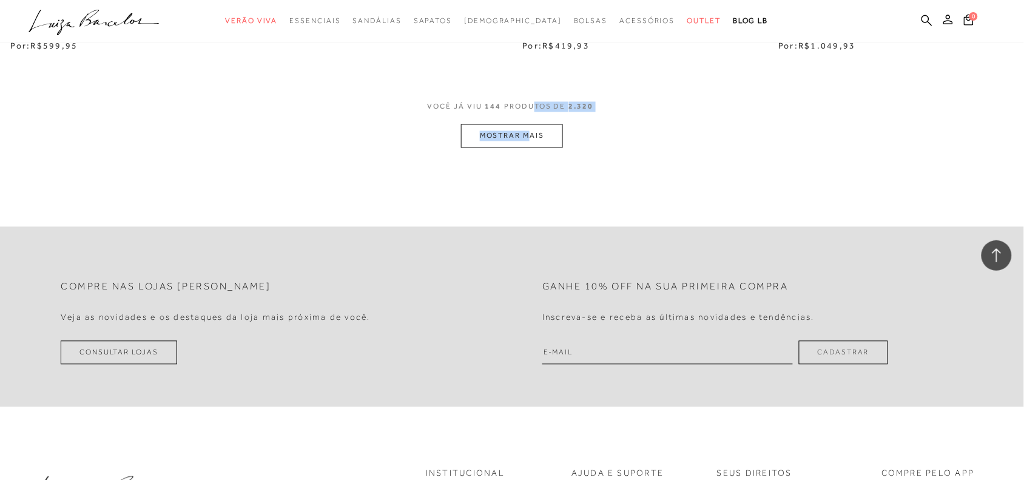
scroll to position [17020, 0]
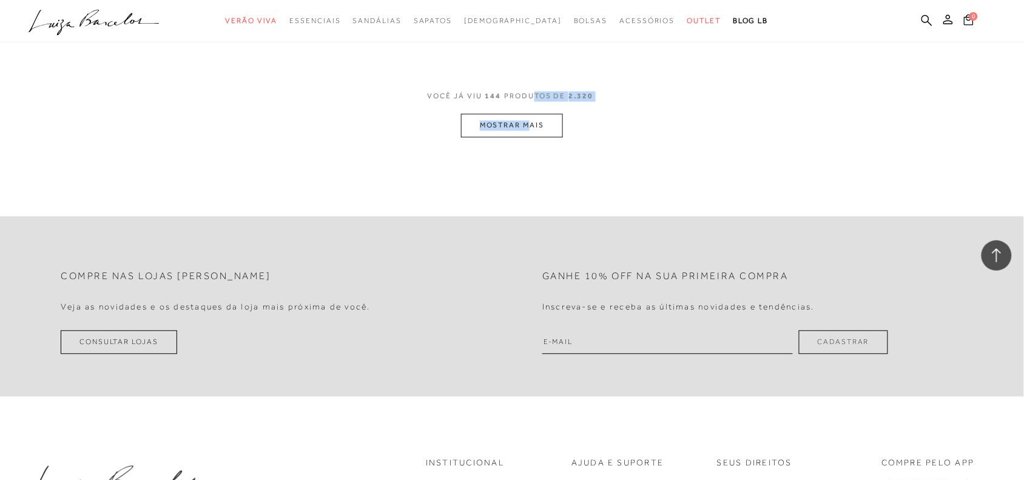
click at [540, 137] on button "MOSTRAR MAIS" at bounding box center [512, 126] width 102 height 24
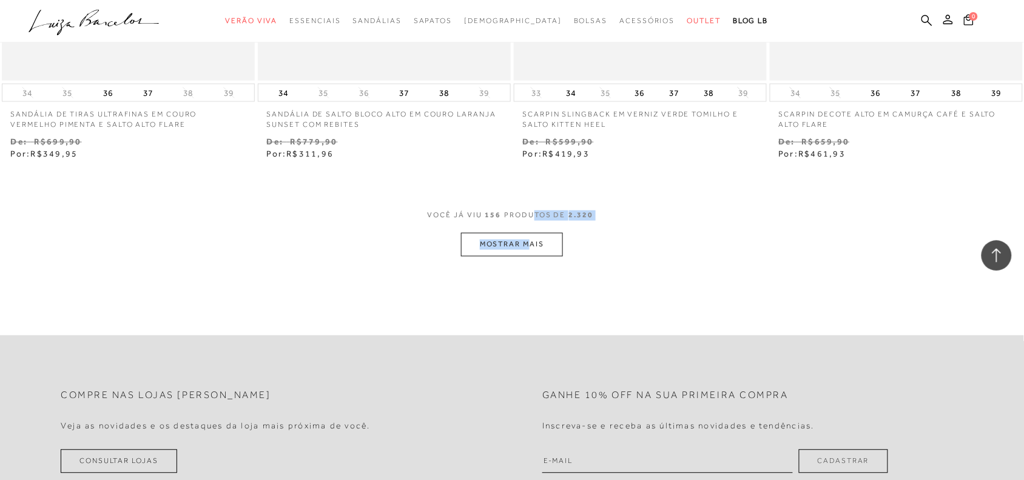
scroll to position [18375, 0]
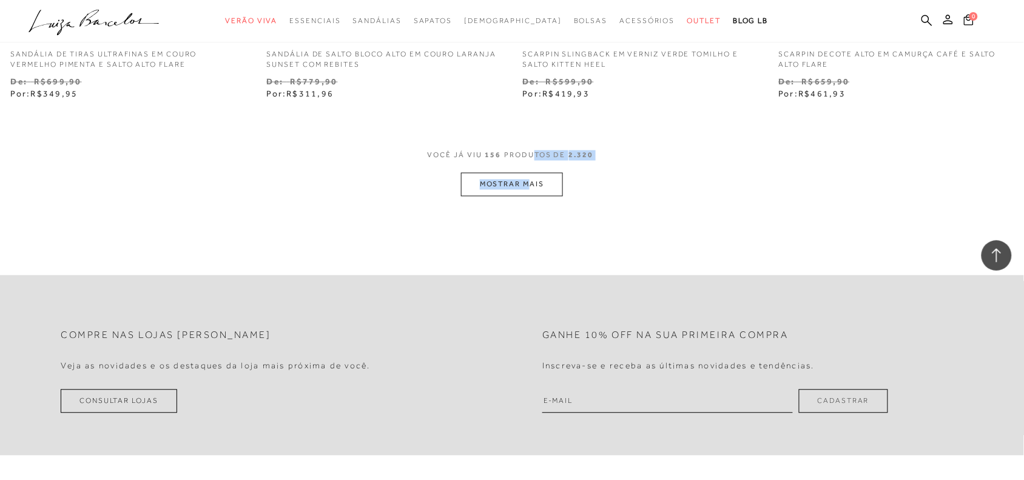
click at [553, 183] on button "MOSTRAR MAIS" at bounding box center [512, 185] width 102 height 24
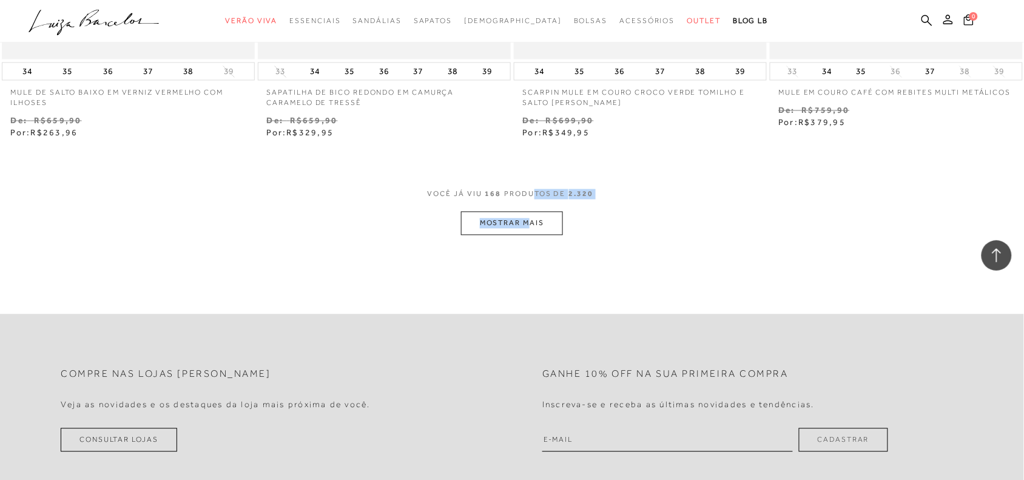
scroll to position [19821, 0]
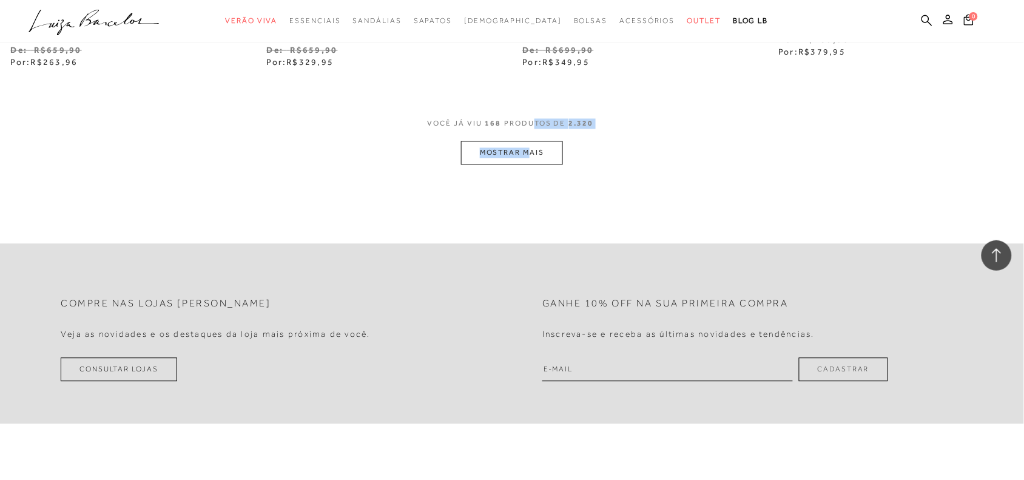
click at [541, 161] on button "MOSTRAR MAIS" at bounding box center [512, 153] width 102 height 24
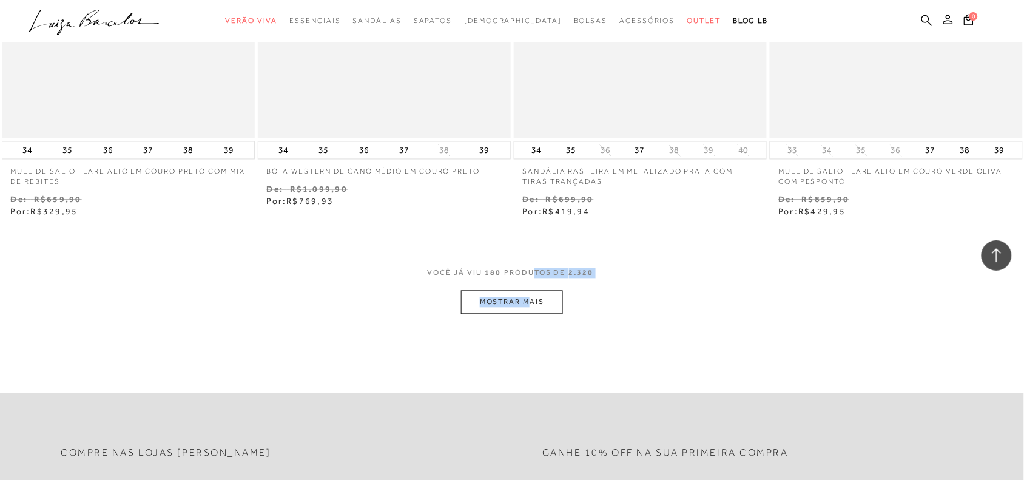
scroll to position [21155, 0]
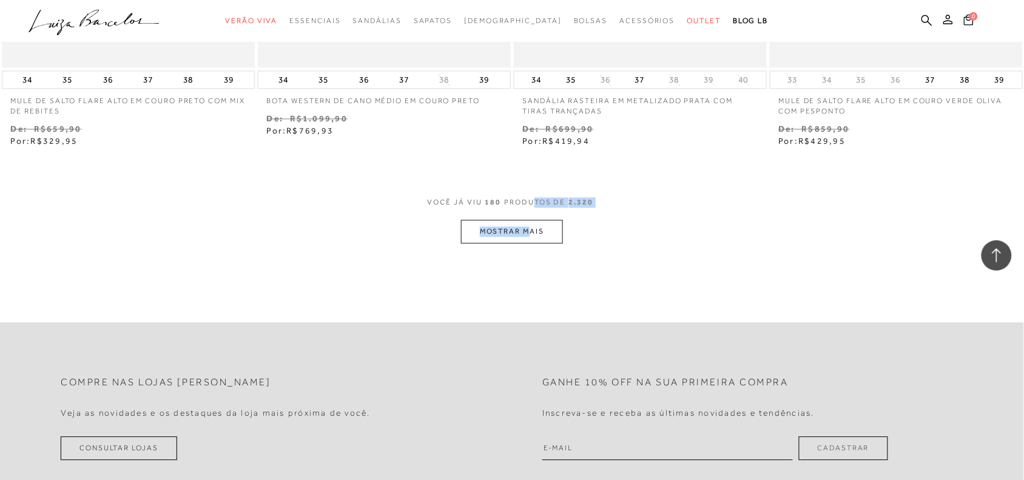
click at [544, 243] on button "MOSTRAR MAIS" at bounding box center [512, 232] width 102 height 24
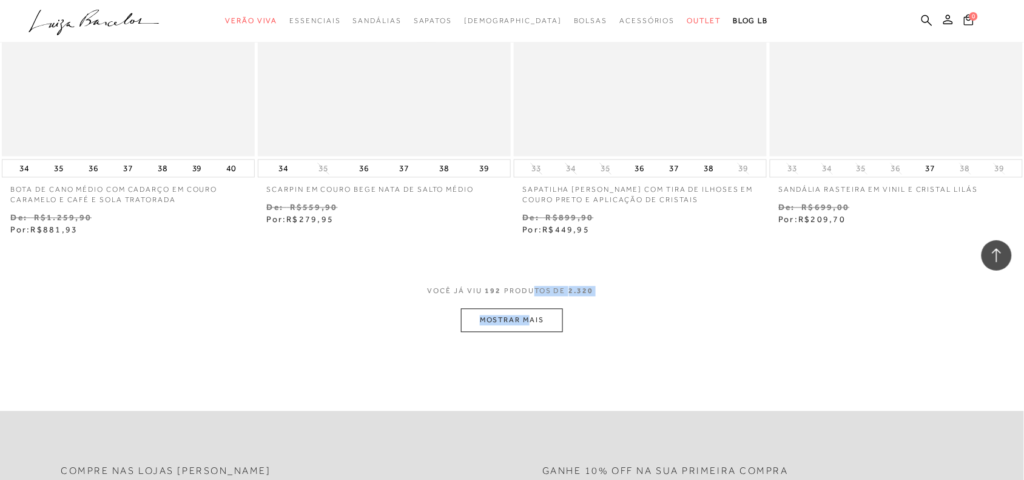
scroll to position [22592, 0]
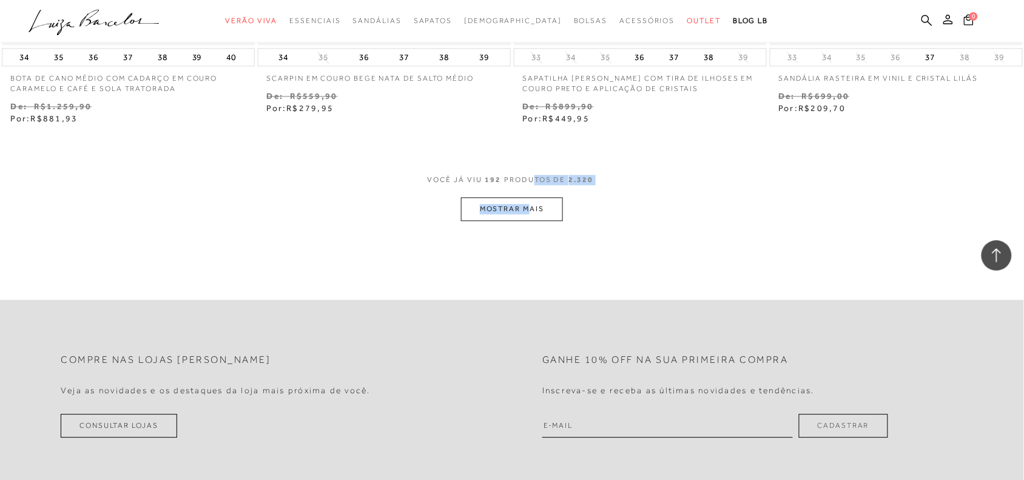
click at [547, 210] on button "MOSTRAR MAIS" at bounding box center [512, 209] width 102 height 24
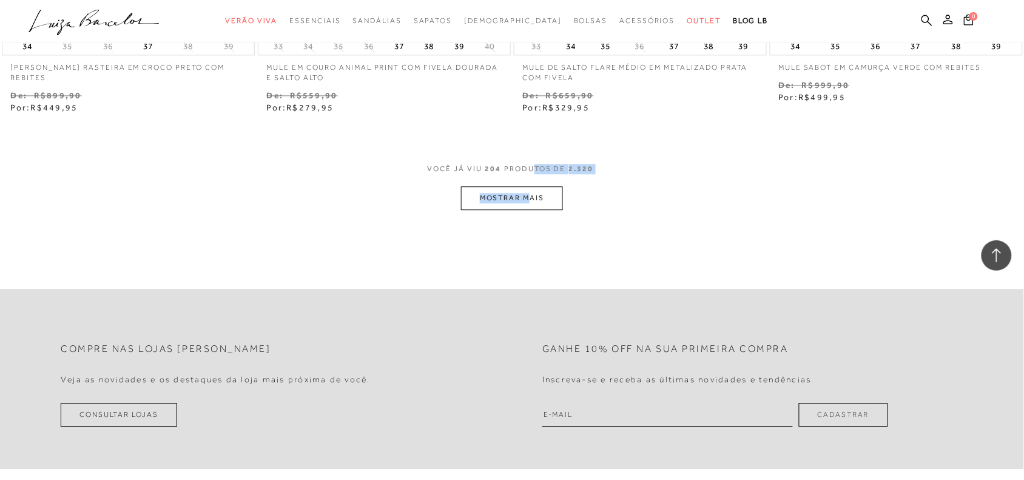
scroll to position [24037, 0]
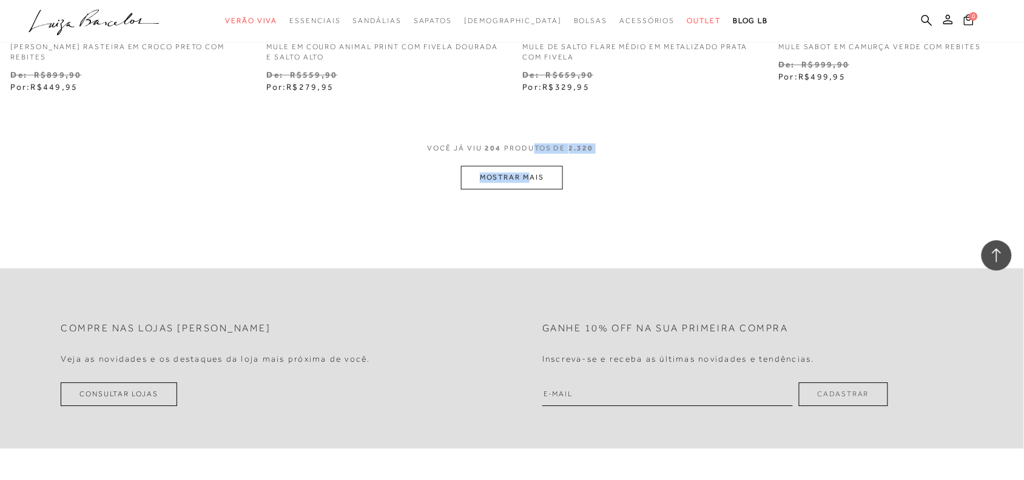
click at [548, 176] on button "MOSTRAR MAIS" at bounding box center [512, 178] width 102 height 24
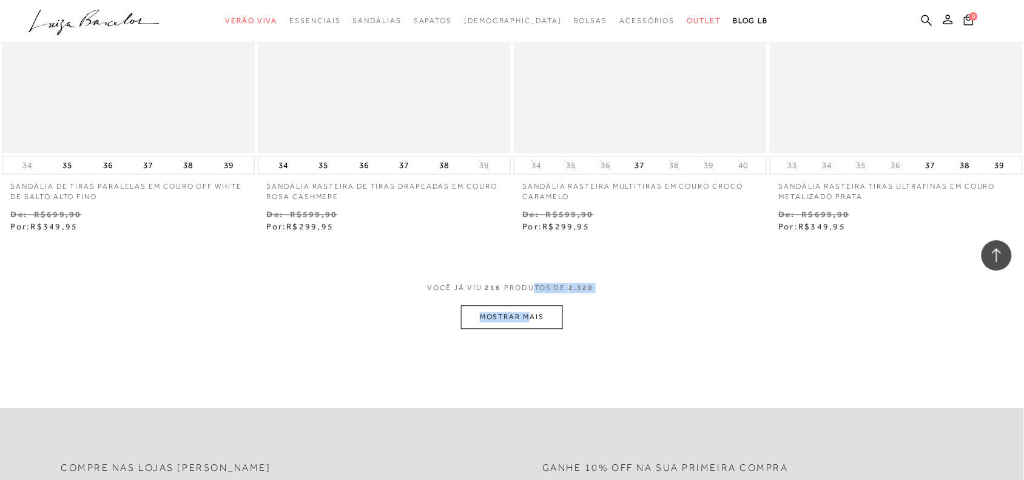
scroll to position [25372, 0]
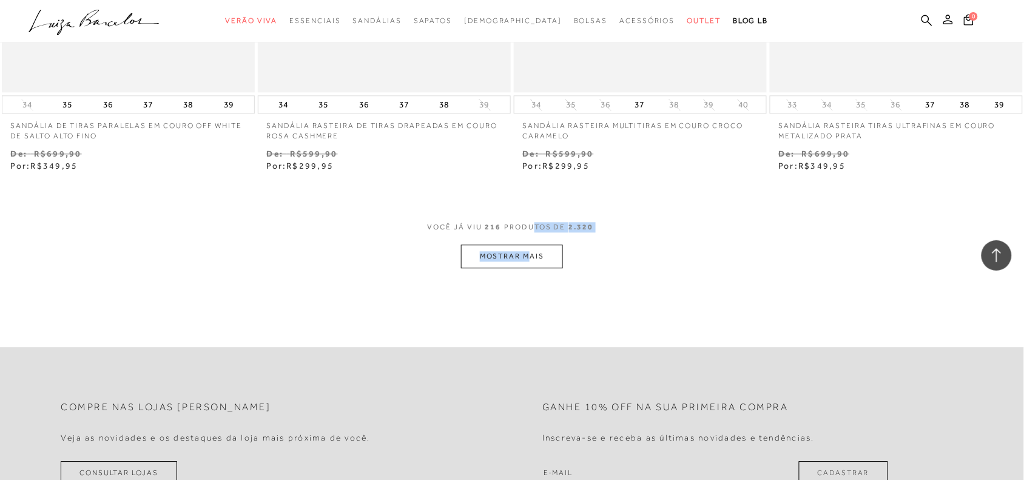
click at [554, 256] on button "MOSTRAR MAIS" at bounding box center [512, 257] width 102 height 24
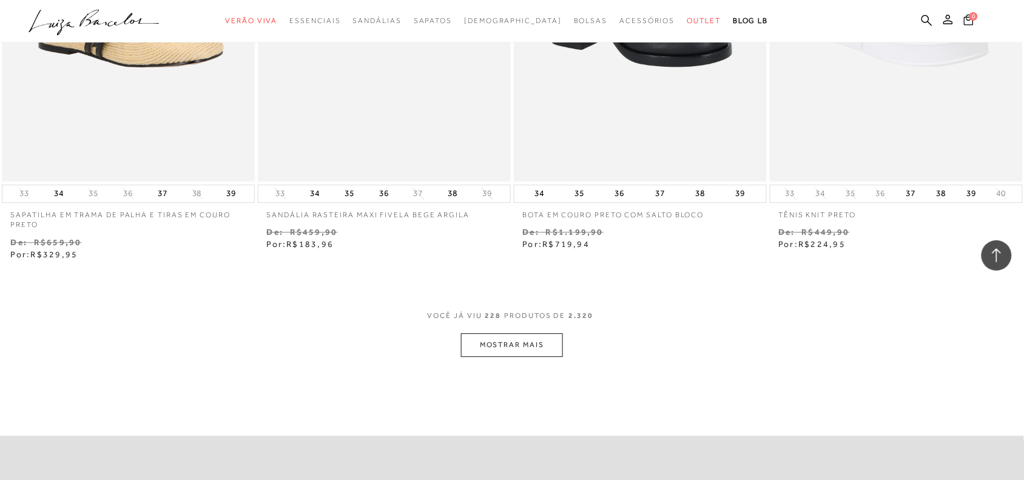
scroll to position [26798, 0]
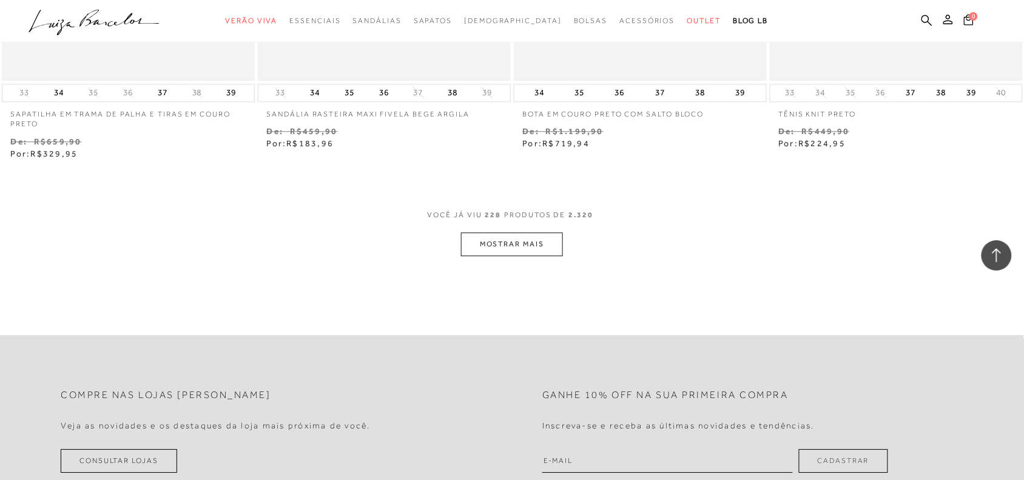
click at [520, 243] on button "MOSTRAR MAIS" at bounding box center [512, 244] width 102 height 24
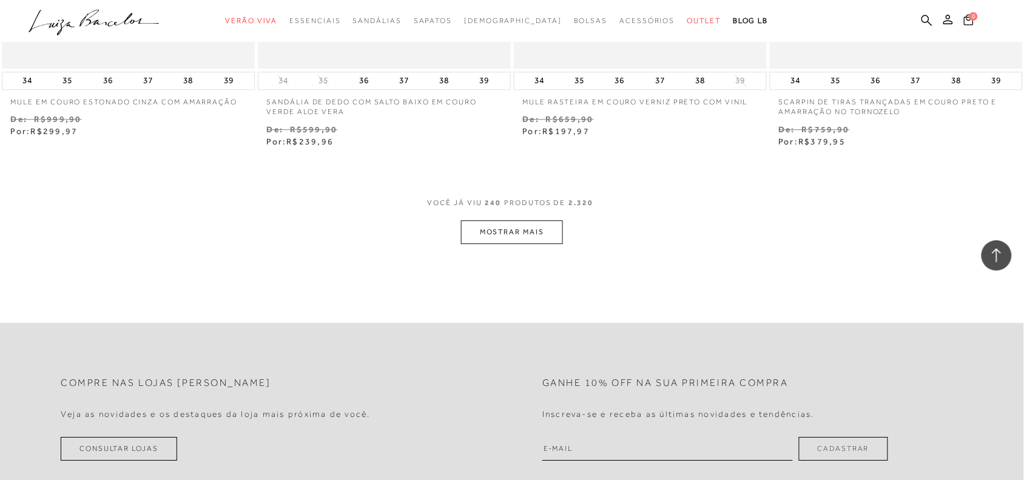
scroll to position [28275, 0]
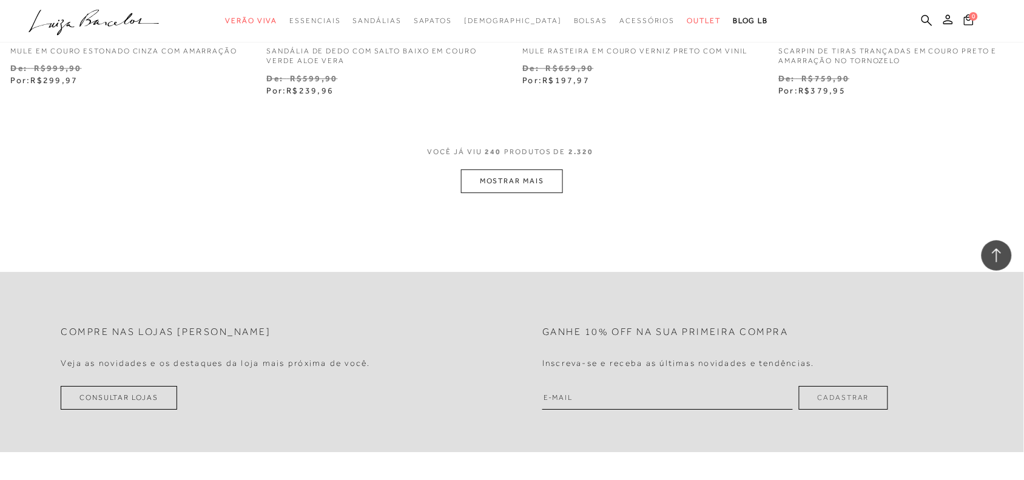
click at [535, 181] on button "MOSTRAR MAIS" at bounding box center [512, 181] width 102 height 24
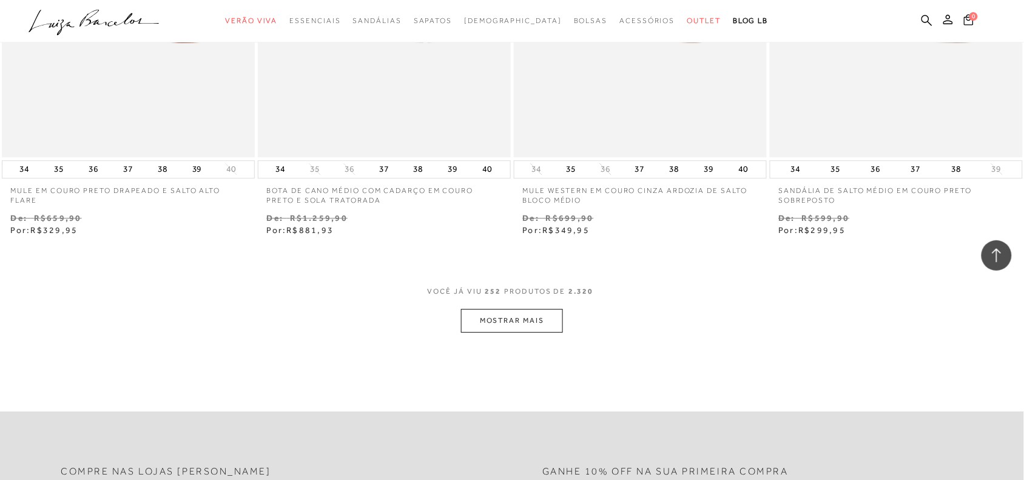
scroll to position [29640, 0]
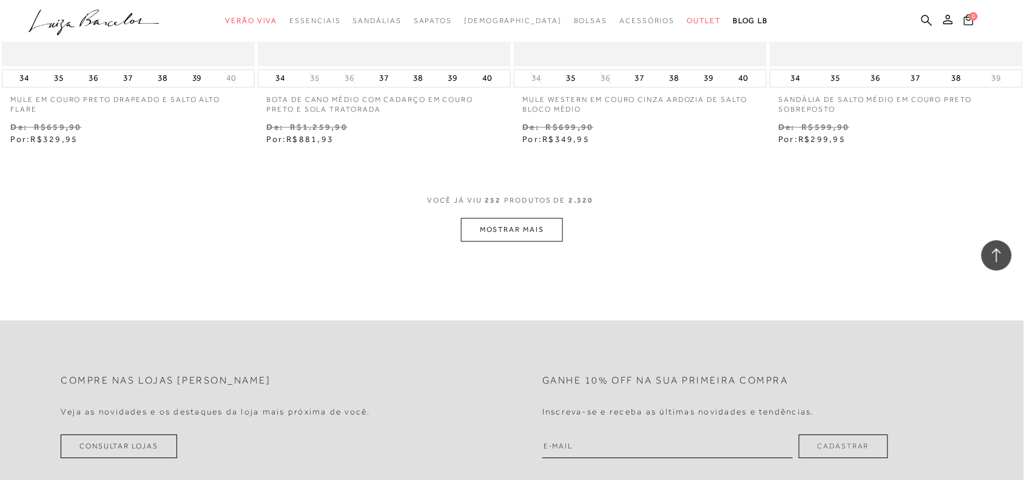
click at [498, 235] on button "MOSTRAR MAIS" at bounding box center [512, 230] width 102 height 24
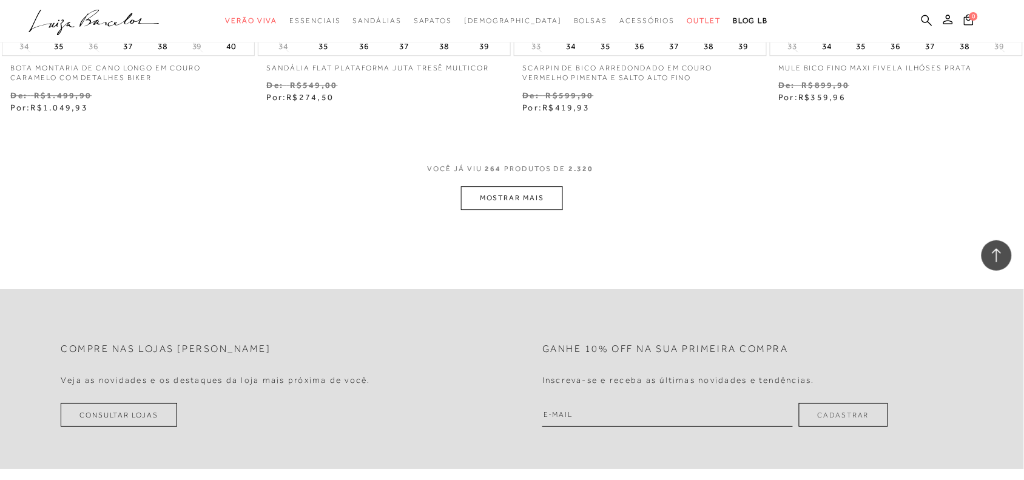
scroll to position [31116, 0]
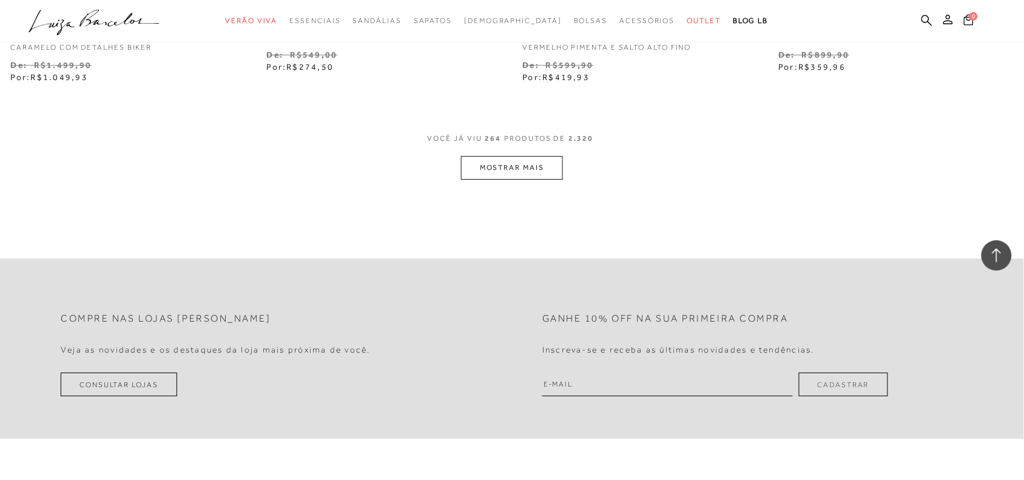
click at [545, 170] on button "MOSTRAR MAIS" at bounding box center [512, 168] width 102 height 24
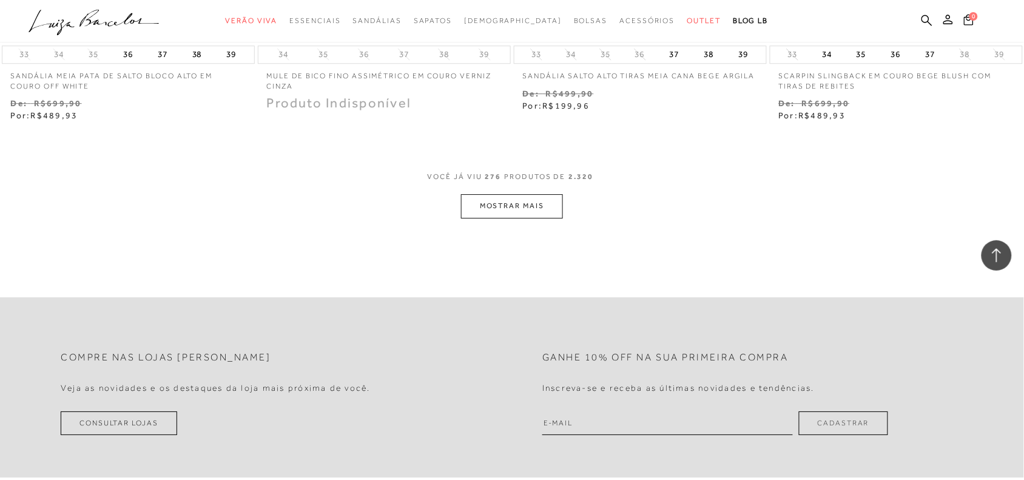
scroll to position [32521, 0]
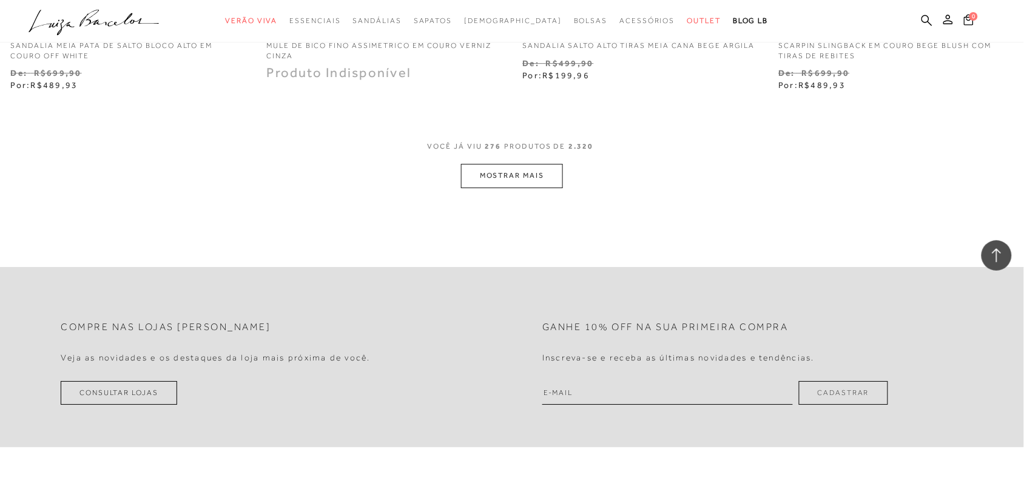
click at [535, 183] on button "MOSTRAR MAIS" at bounding box center [512, 176] width 102 height 24
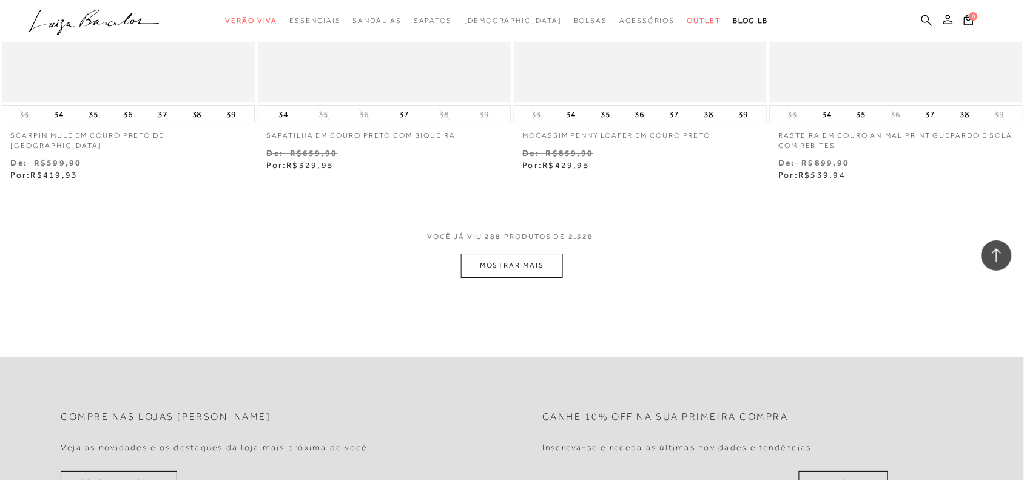
scroll to position [33997, 0]
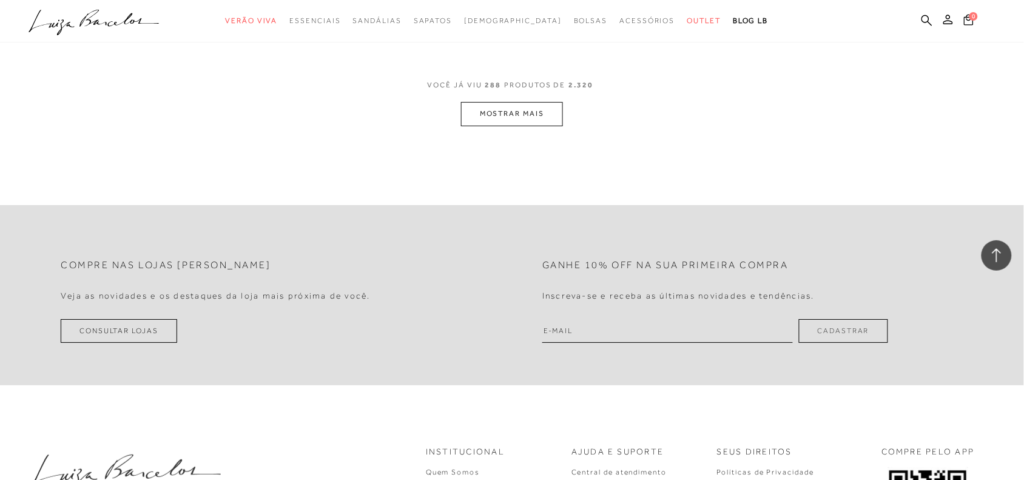
click at [521, 125] on button "MOSTRAR MAIS" at bounding box center [512, 114] width 102 height 24
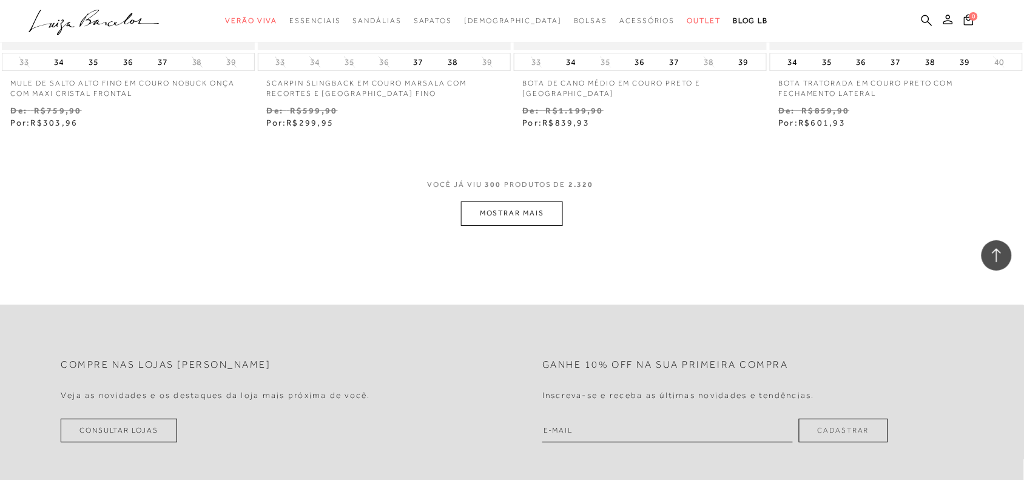
scroll to position [35332, 0]
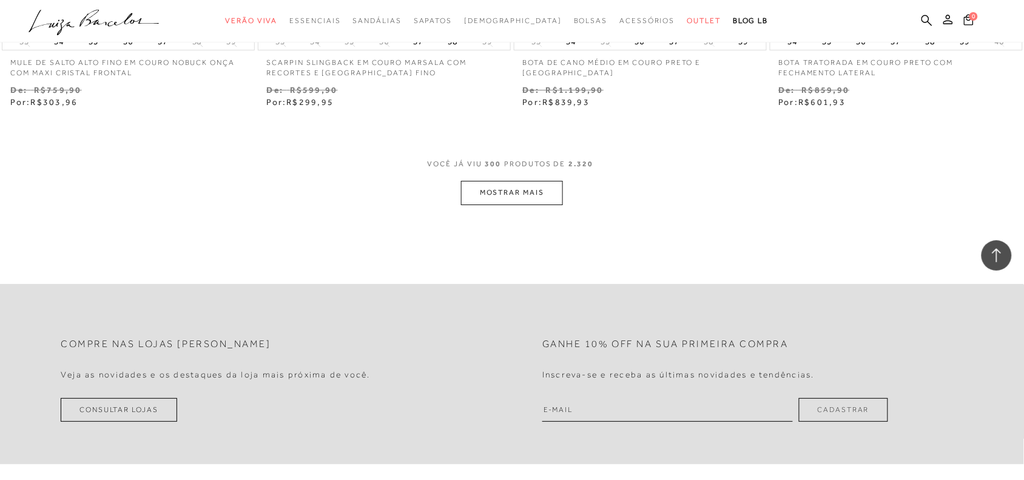
click at [528, 192] on button "MOSTRAR MAIS" at bounding box center [512, 193] width 102 height 24
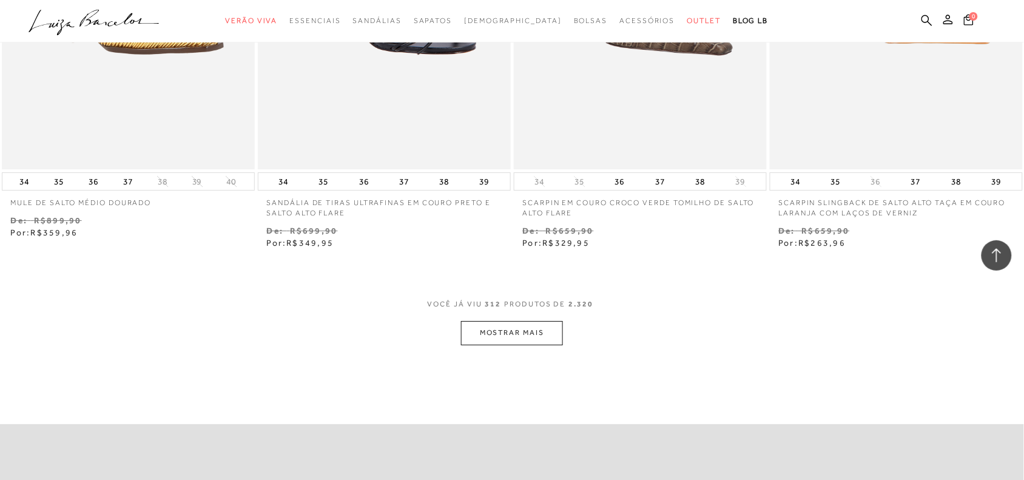
scroll to position [36747, 0]
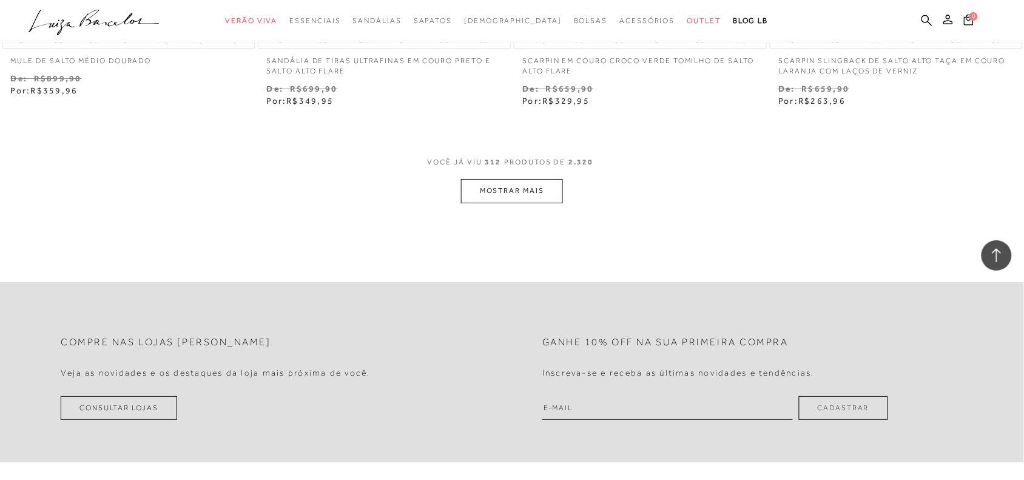
click at [533, 191] on button "MOSTRAR MAIS" at bounding box center [512, 191] width 102 height 24
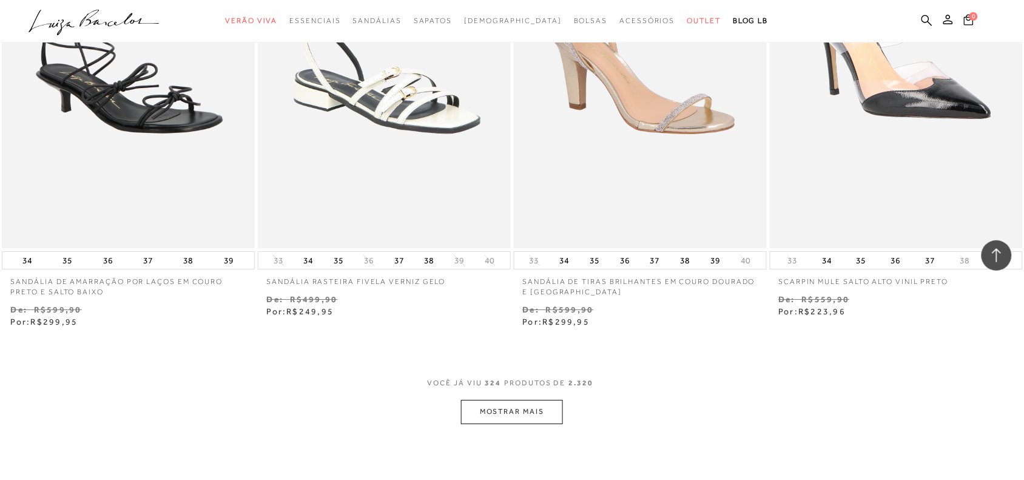
scroll to position [37970, 0]
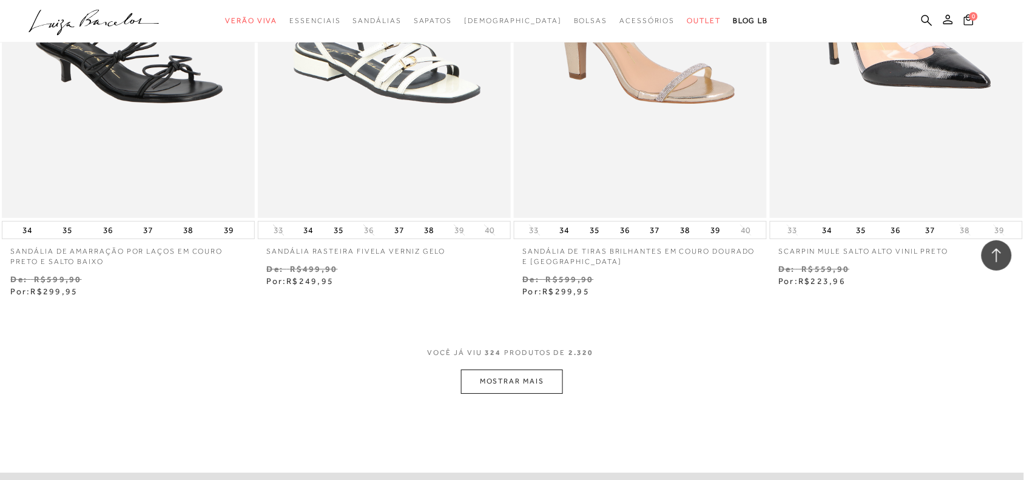
click at [511, 387] on button "MOSTRAR MAIS" at bounding box center [512, 382] width 102 height 24
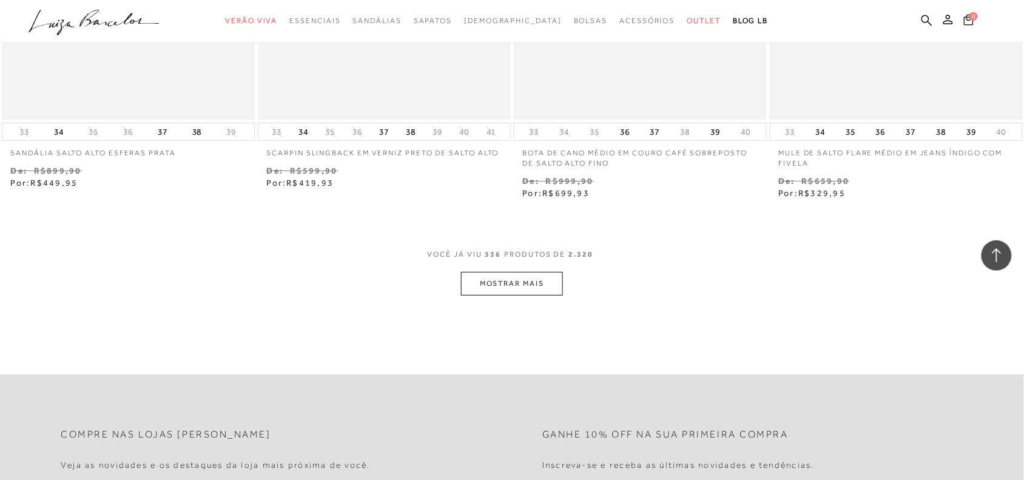
scroll to position [39543, 0]
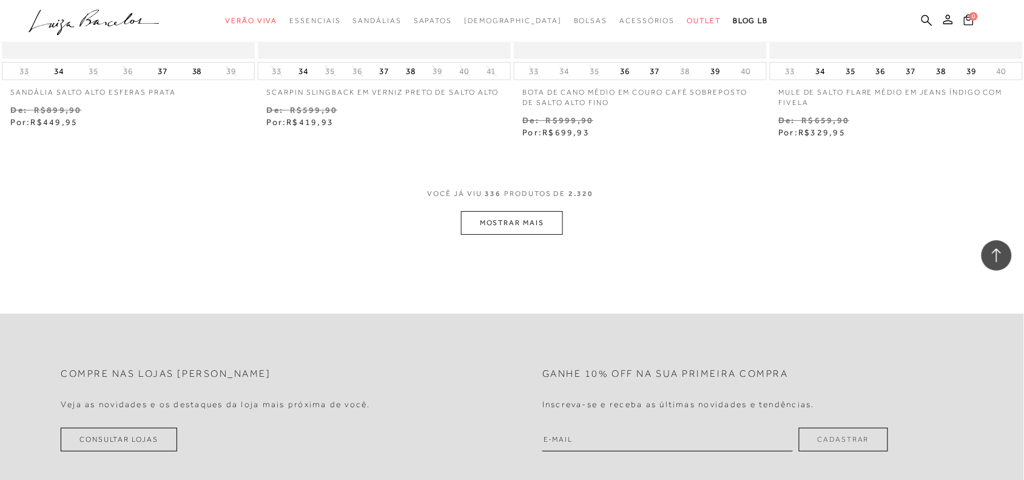
click at [553, 234] on button "MOSTRAR MAIS" at bounding box center [512, 223] width 102 height 24
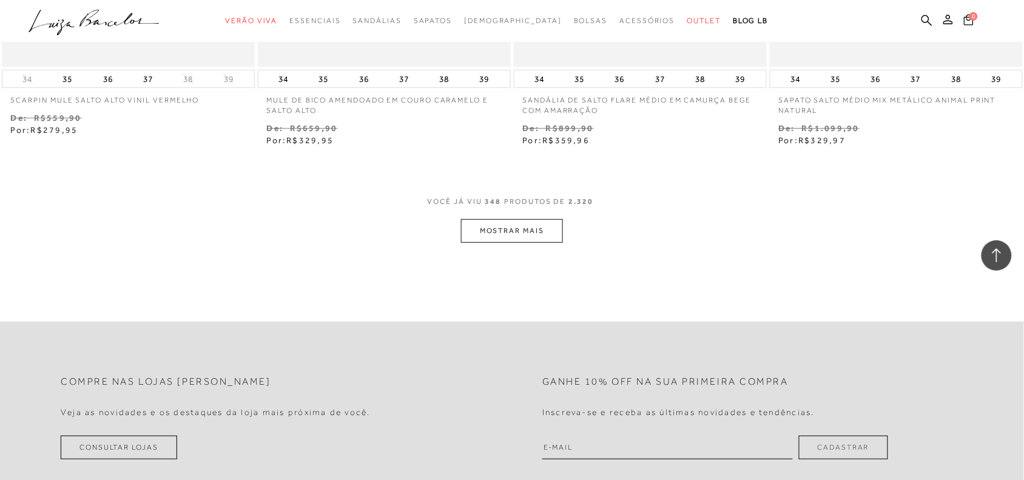
scroll to position [40990, 0]
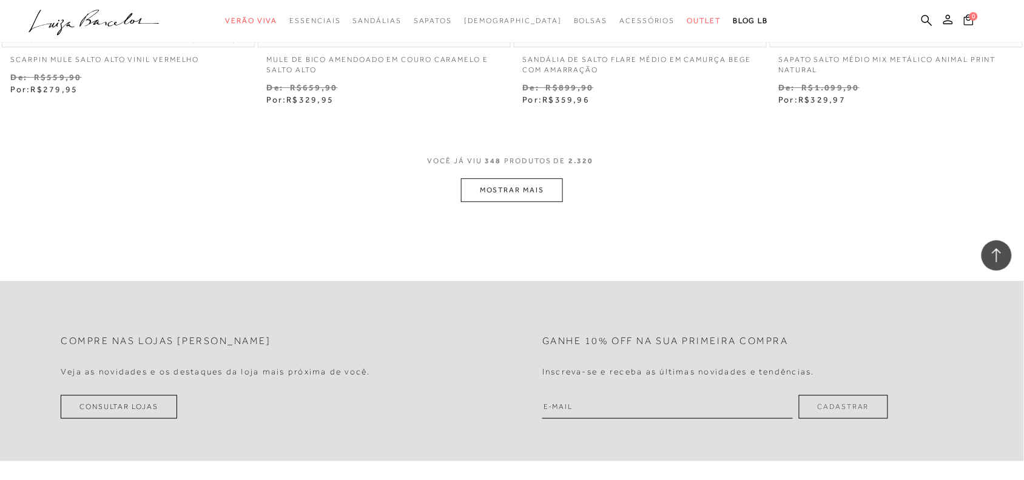
click at [525, 198] on button "MOSTRAR MAIS" at bounding box center [512, 190] width 102 height 24
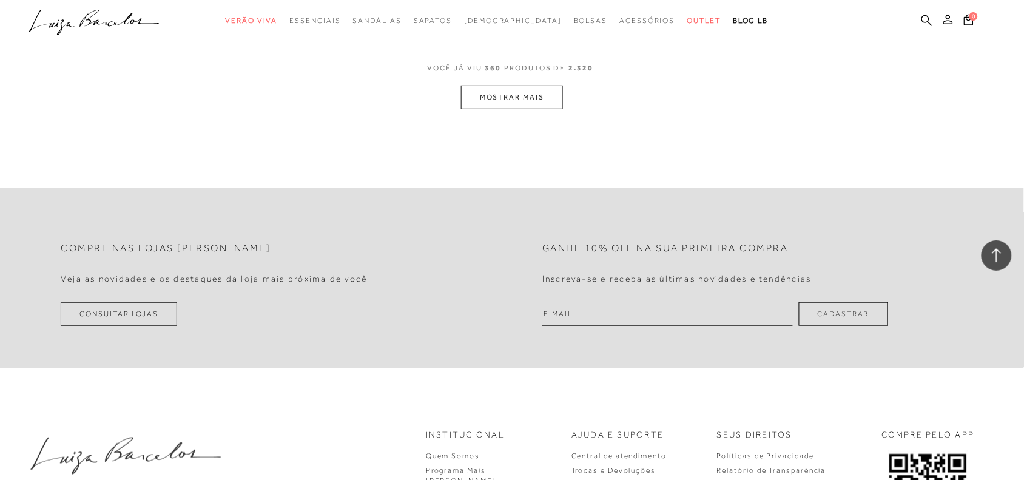
scroll to position [42516, 0]
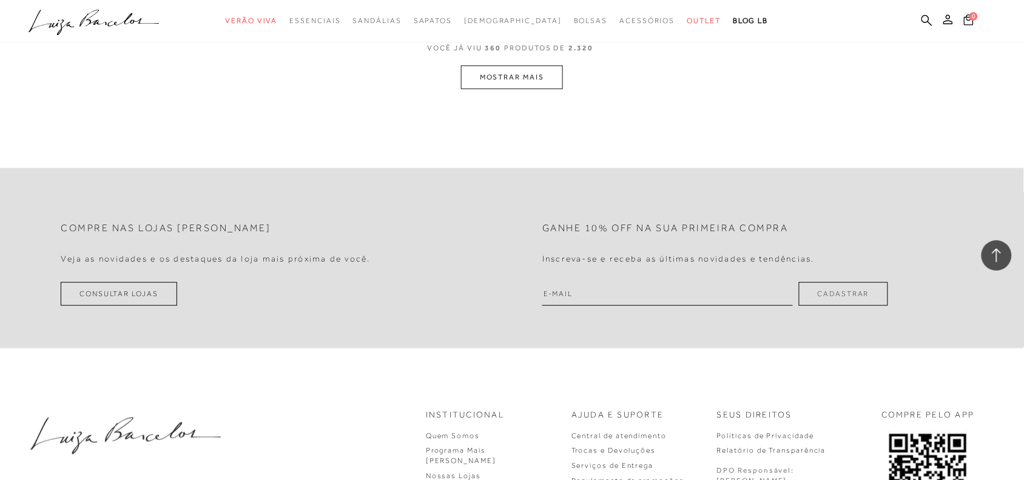
click at [499, 73] on button "MOSTRAR MAIS" at bounding box center [512, 78] width 102 height 24
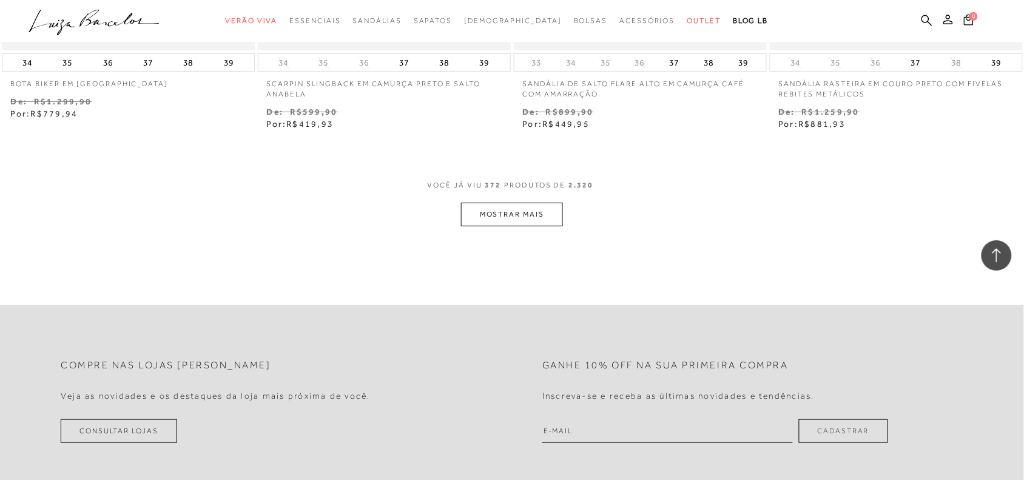
scroll to position [43931, 0]
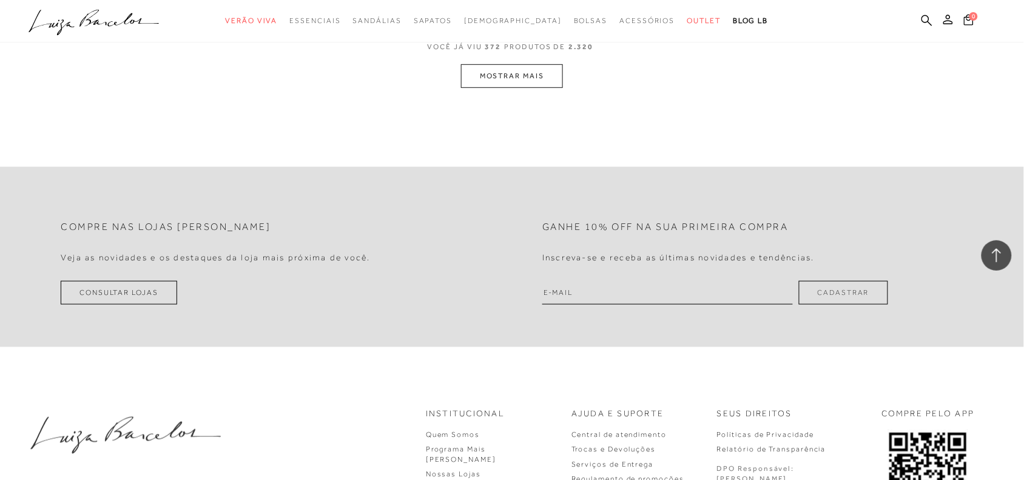
click at [521, 86] on button "MOSTRAR MAIS" at bounding box center [512, 76] width 102 height 24
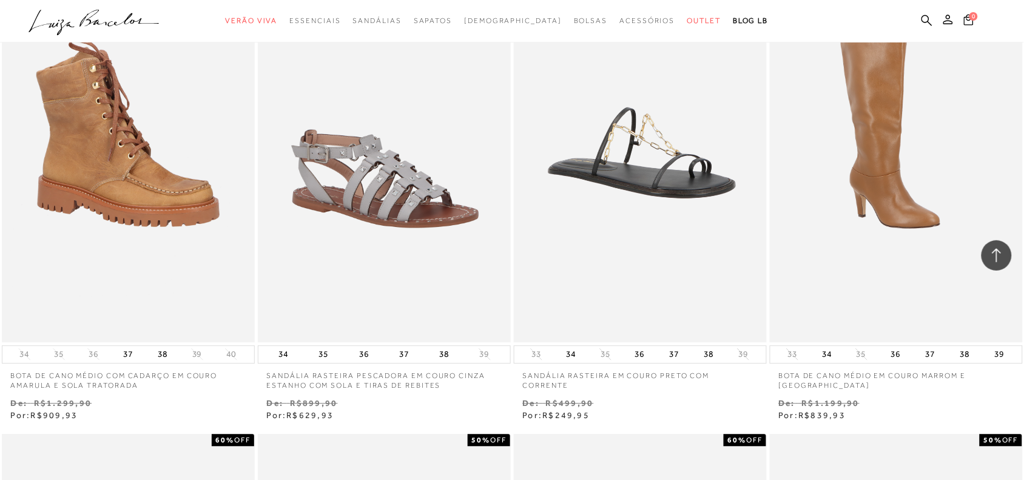
scroll to position [45489, 0]
